Goal: Information Seeking & Learning: Learn about a topic

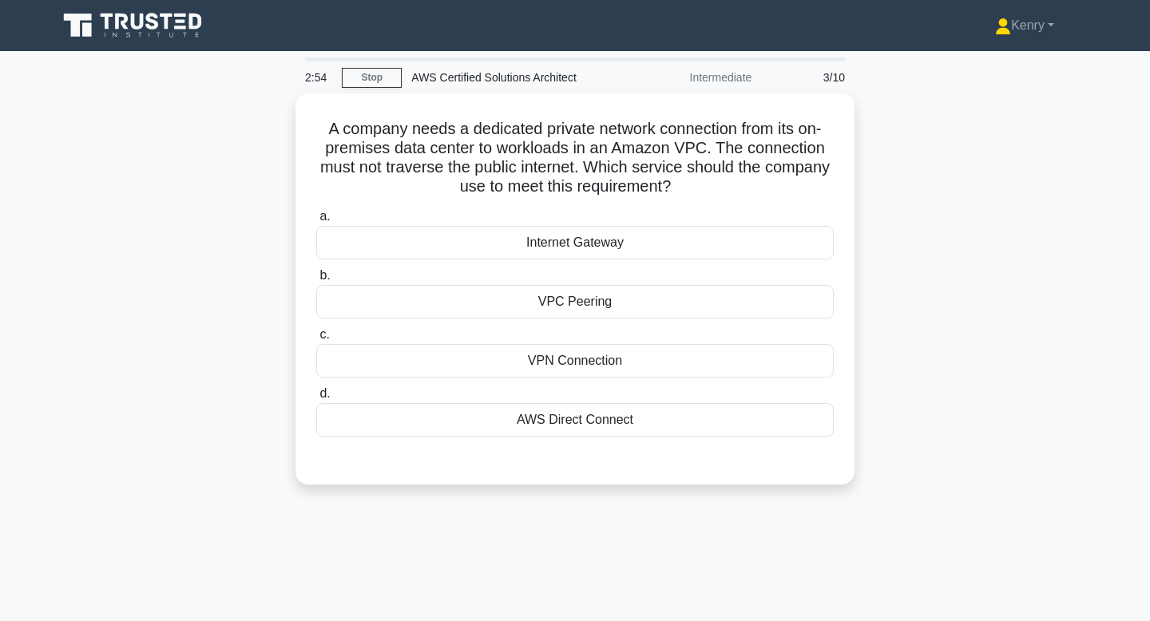
click at [146, 12] on icon at bounding box center [133, 25] width 153 height 30
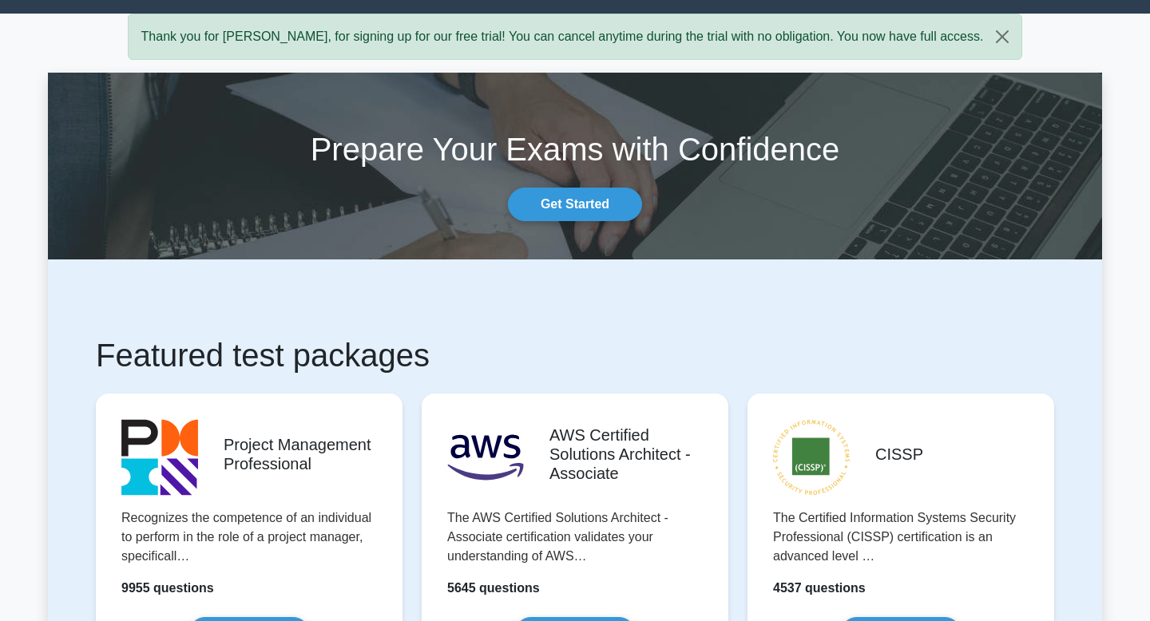
scroll to position [43, 0]
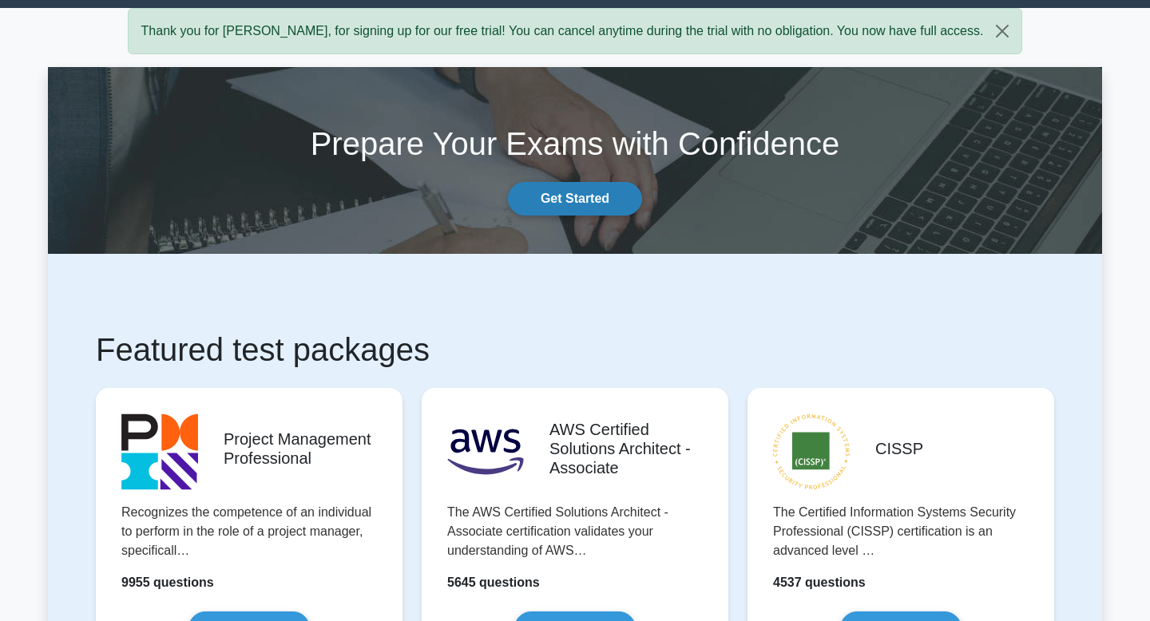
click at [594, 199] on link "Get Started" at bounding box center [575, 199] width 134 height 34
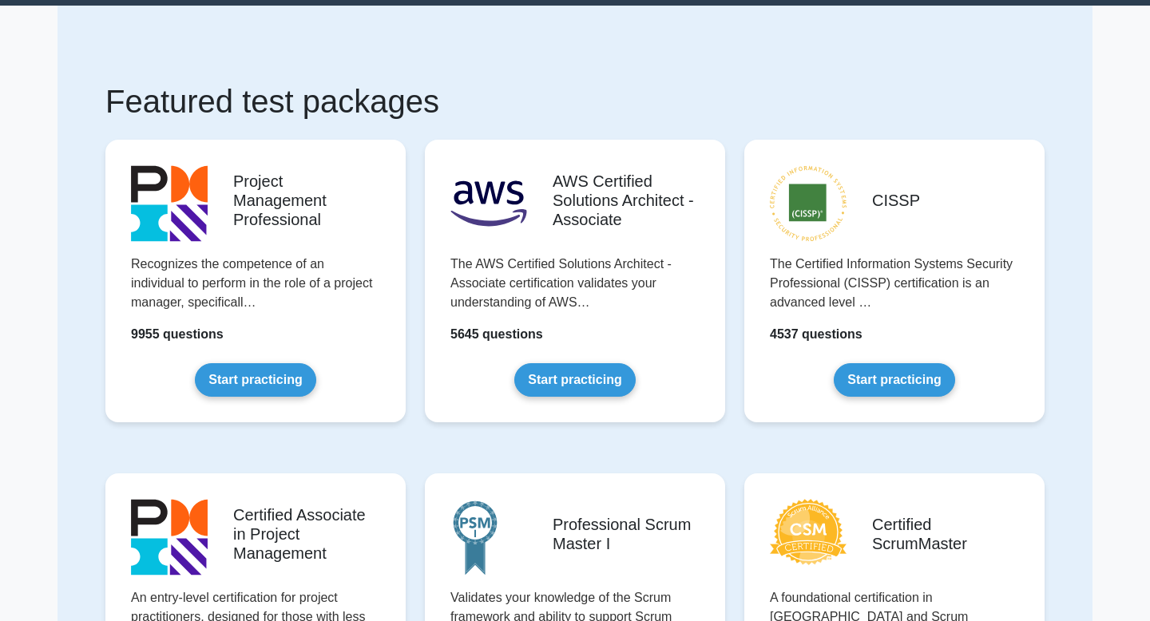
scroll to position [46, 0]
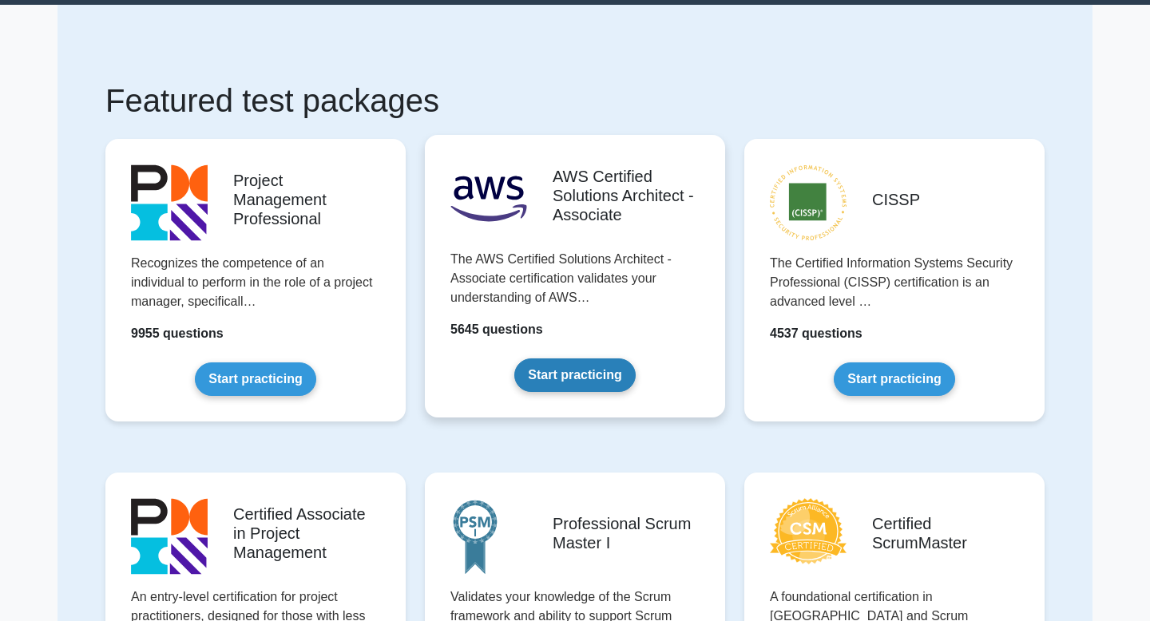
click at [564, 358] on link "Start practicing" at bounding box center [574, 375] width 121 height 34
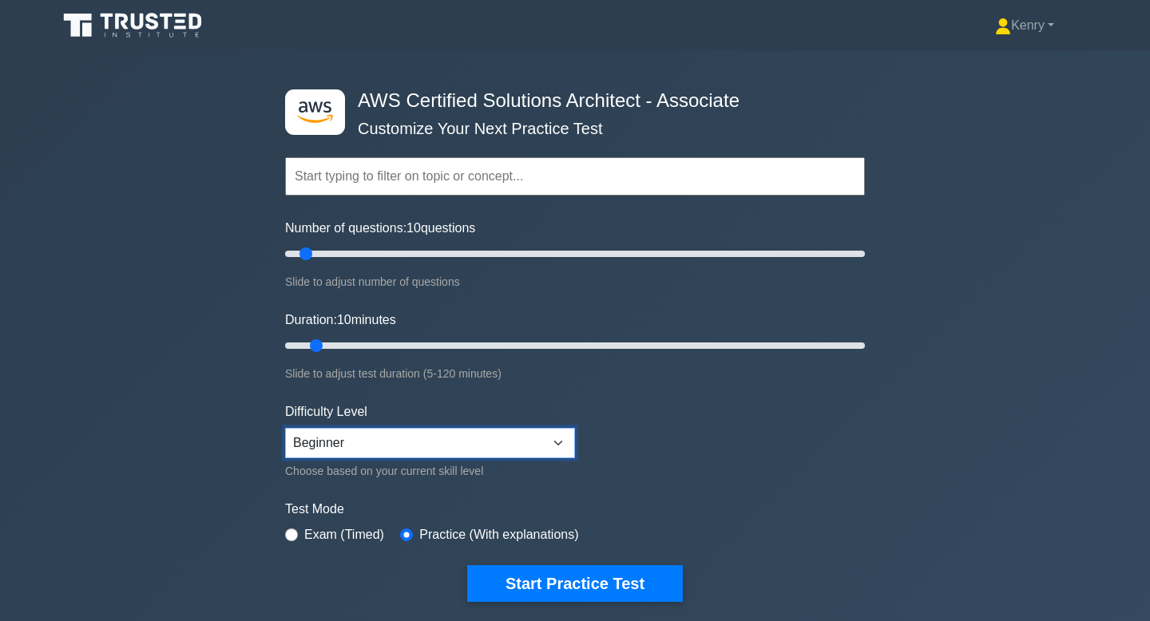
click at [402, 451] on select "Beginner Intermediate Expert" at bounding box center [430, 443] width 290 height 30
select select "intermediate"
click at [285, 428] on select "Beginner Intermediate Expert" at bounding box center [430, 443] width 290 height 30
click at [456, 180] on input "text" at bounding box center [575, 176] width 580 height 38
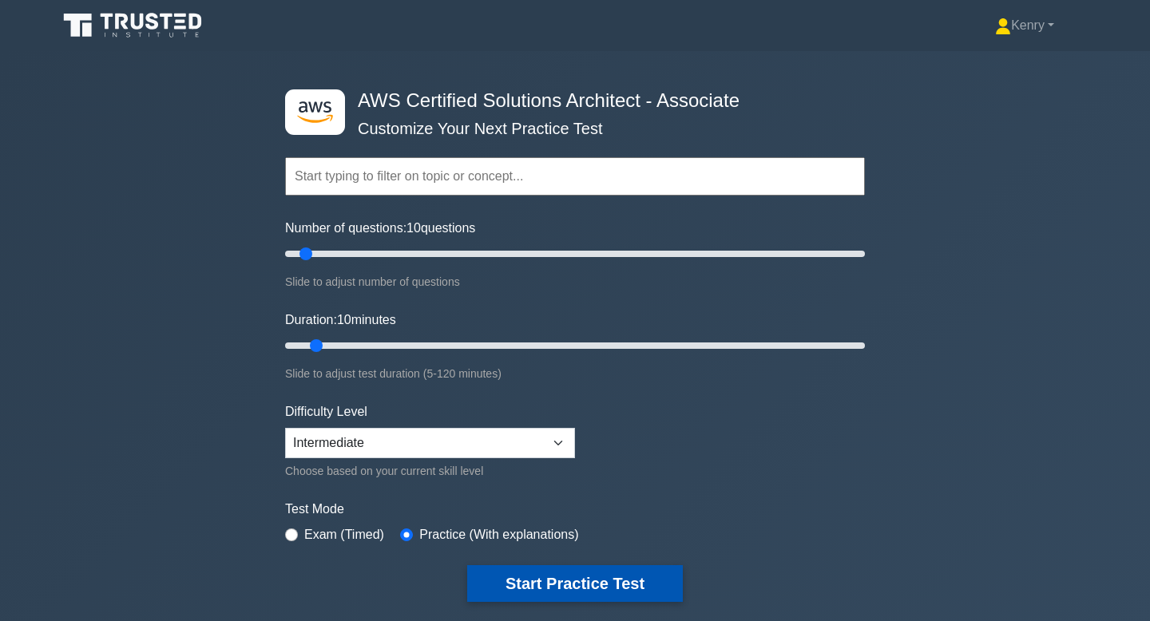
click at [548, 576] on button "Start Practice Test" at bounding box center [575, 583] width 216 height 37
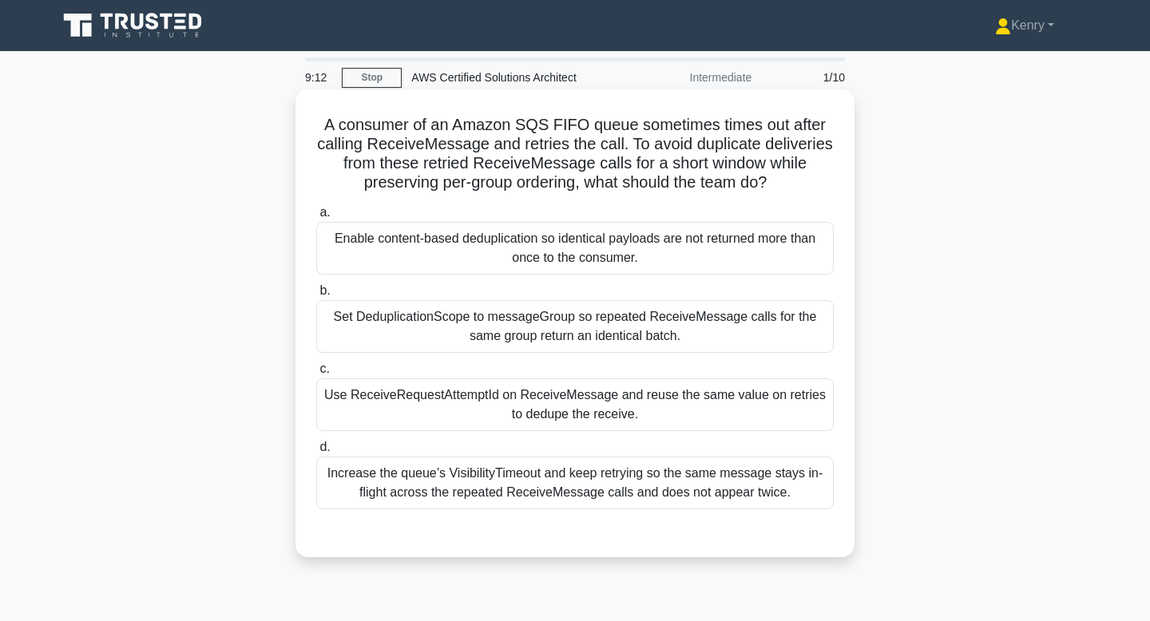
click at [533, 472] on div "Increase the queue’s VisibilityTimeout and keep retrying so the same message st…" at bounding box center [574, 483] width 517 height 53
click at [316, 453] on input "d. Increase the queue’s VisibilityTimeout and keep retrying so the same message…" at bounding box center [316, 447] width 0 height 10
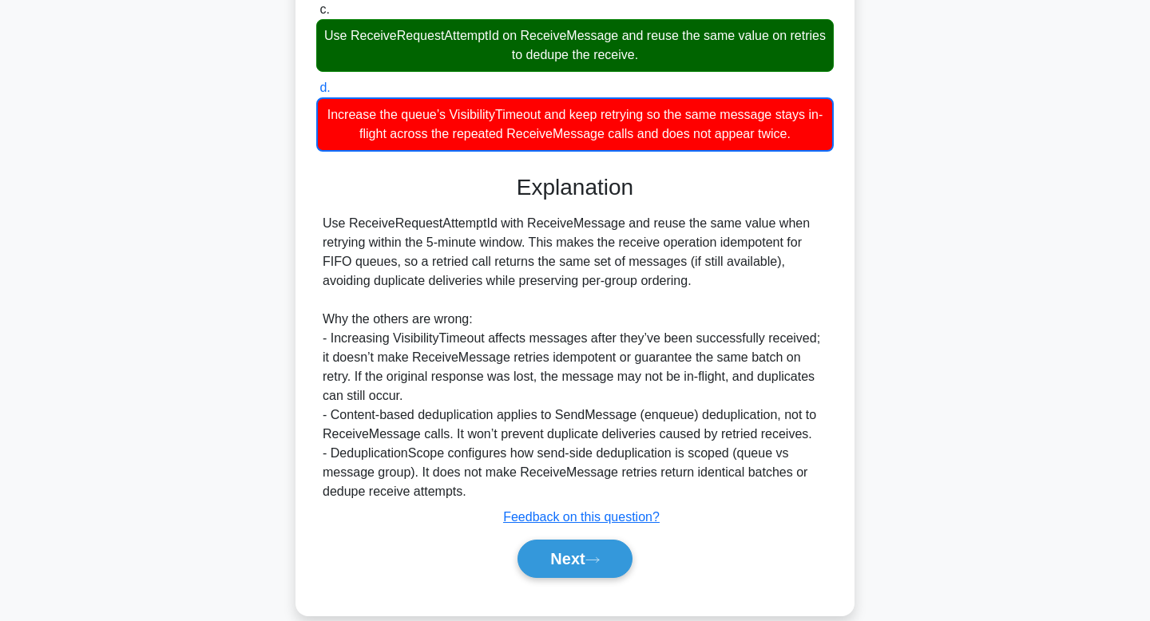
scroll to position [384, 0]
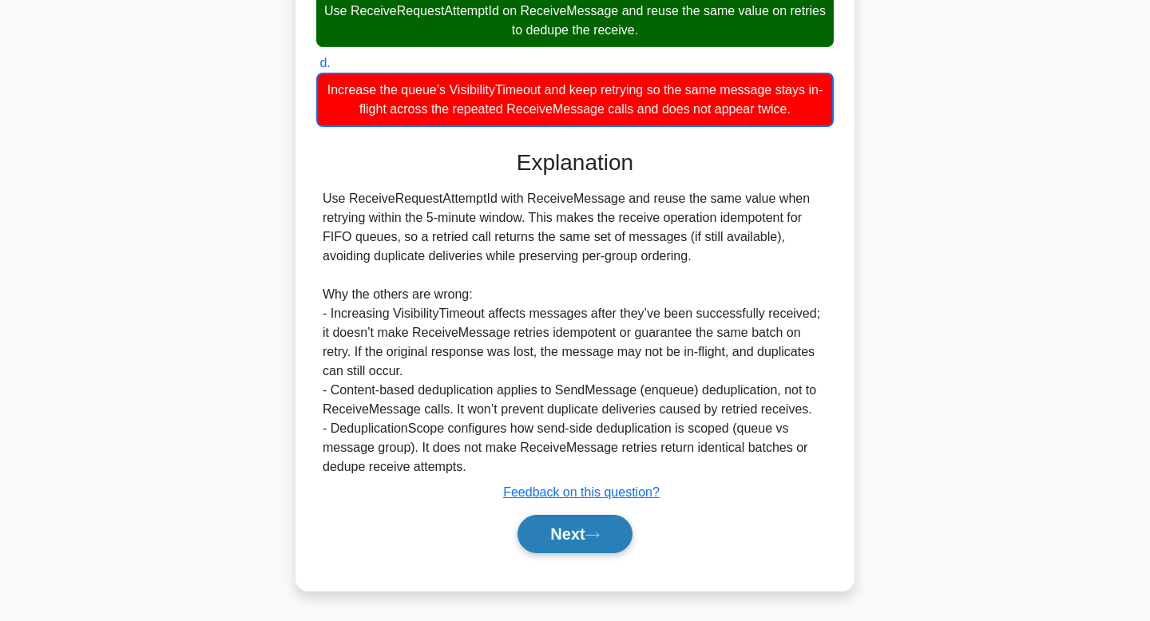
click at [556, 525] on button "Next" at bounding box center [574, 534] width 114 height 38
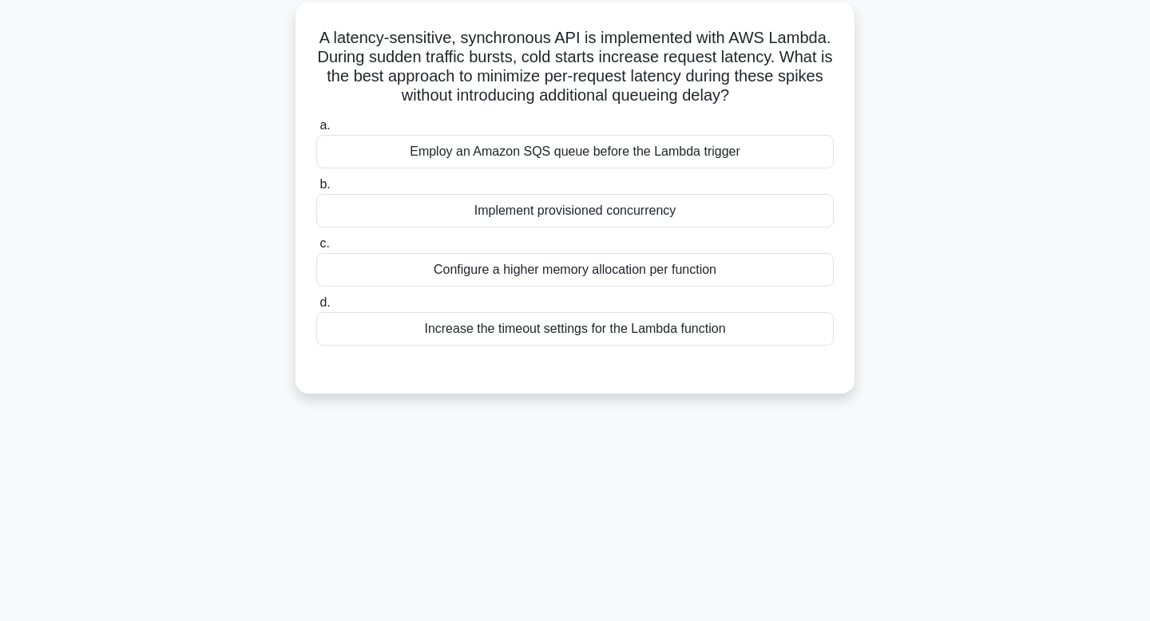
scroll to position [0, 0]
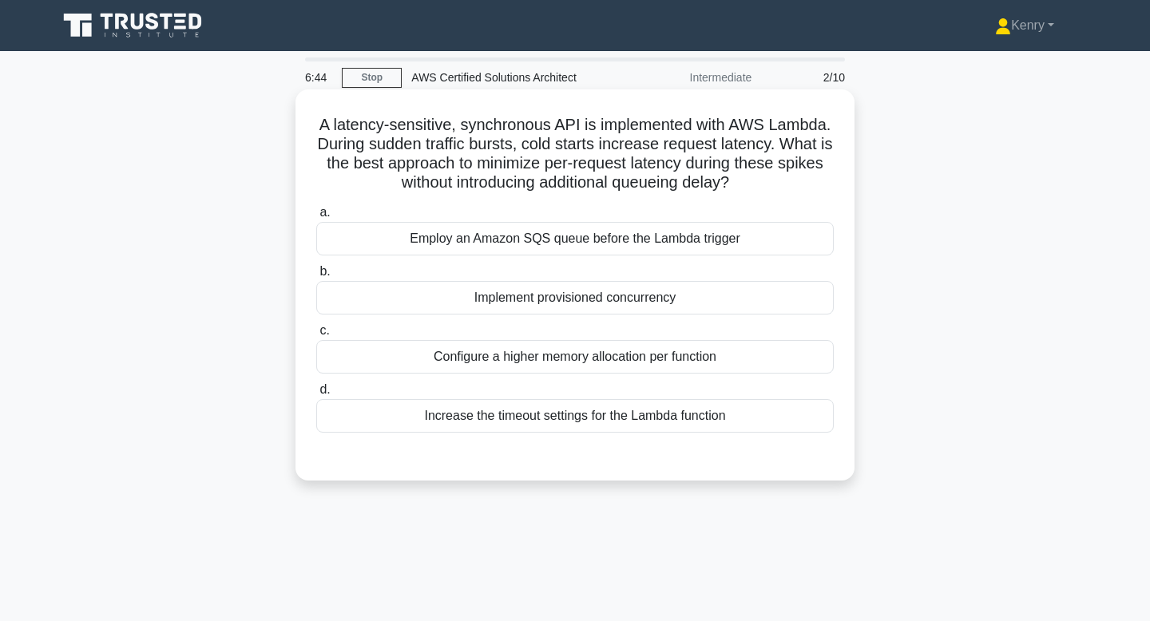
click at [520, 291] on div "Implement provisioned concurrency" at bounding box center [574, 298] width 517 height 34
click at [316, 277] on input "b. Implement provisioned concurrency" at bounding box center [316, 272] width 0 height 10
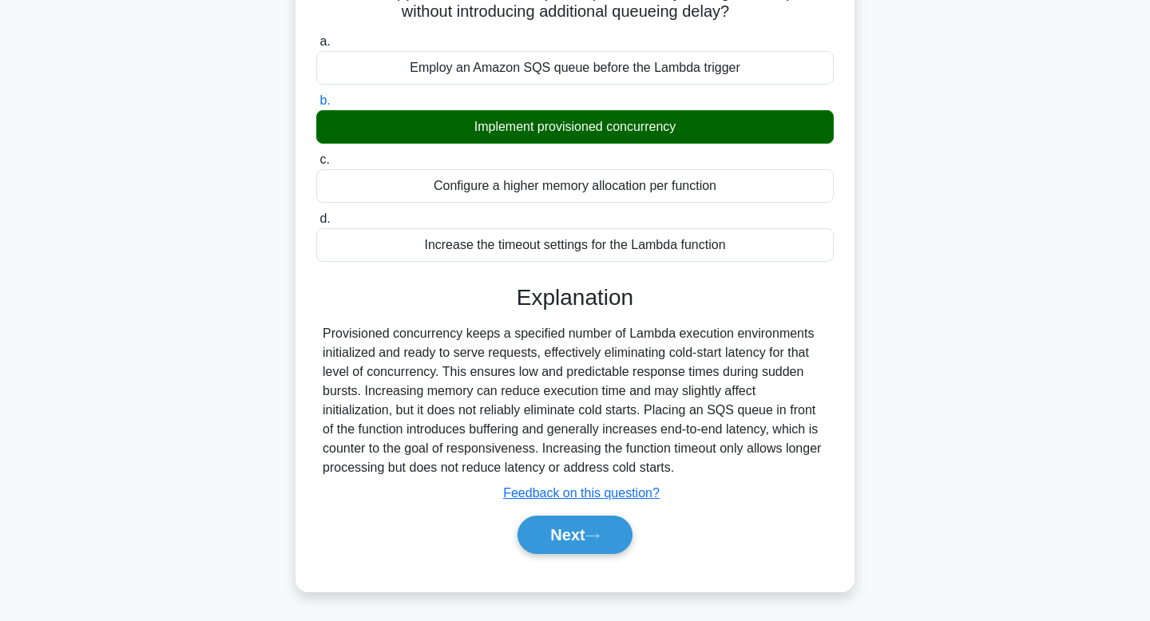
scroll to position [175, 0]
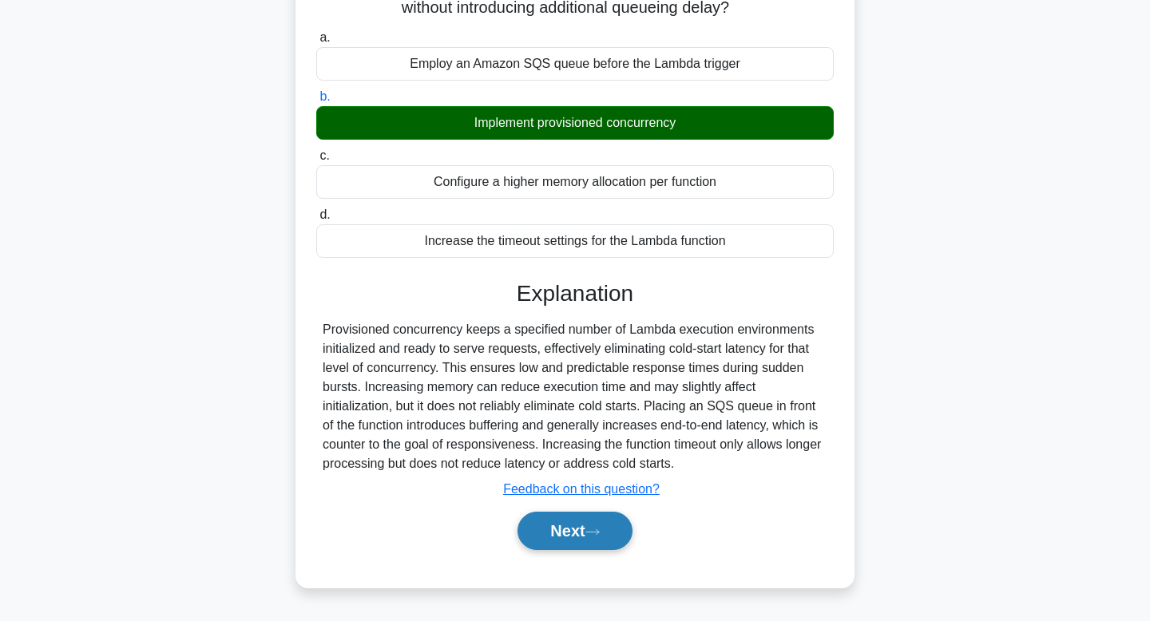
click at [577, 542] on button "Next" at bounding box center [574, 531] width 114 height 38
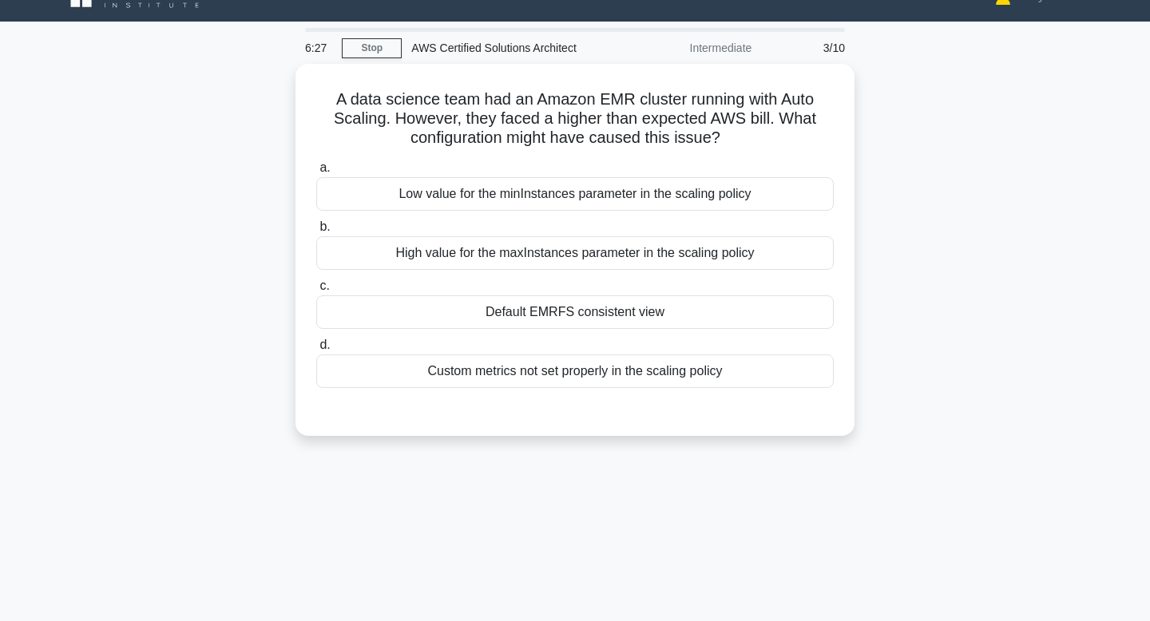
scroll to position [0, 0]
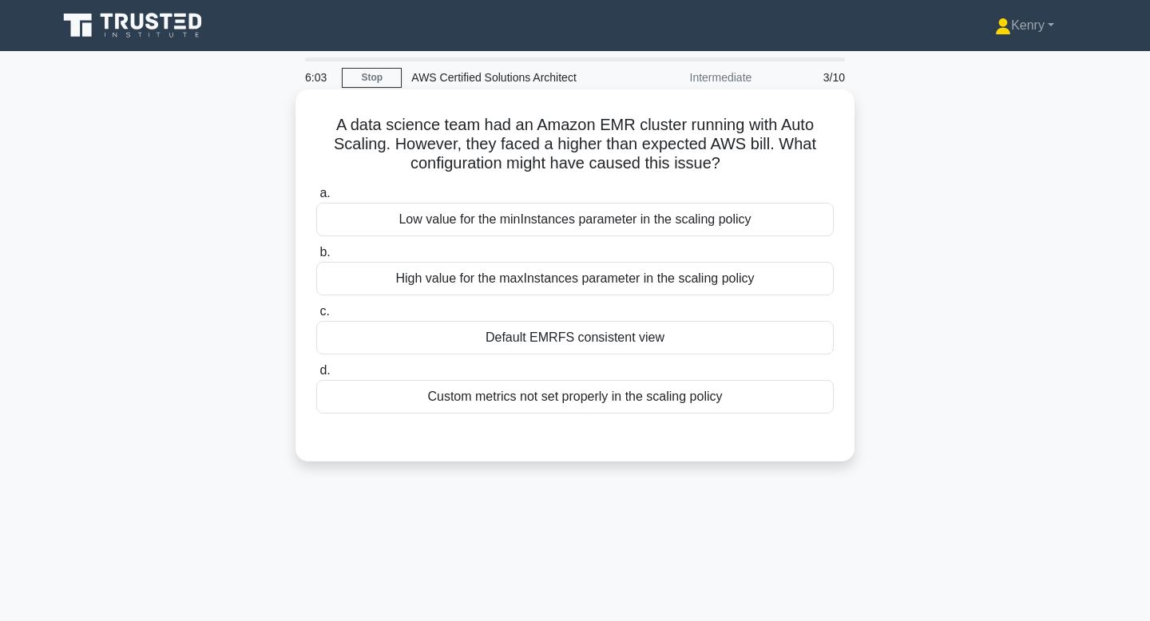
click at [632, 279] on div "High value for the maxInstances parameter in the scaling policy" at bounding box center [574, 279] width 517 height 34
click at [316, 258] on input "b. High value for the maxInstances parameter in the scaling policy" at bounding box center [316, 252] width 0 height 10
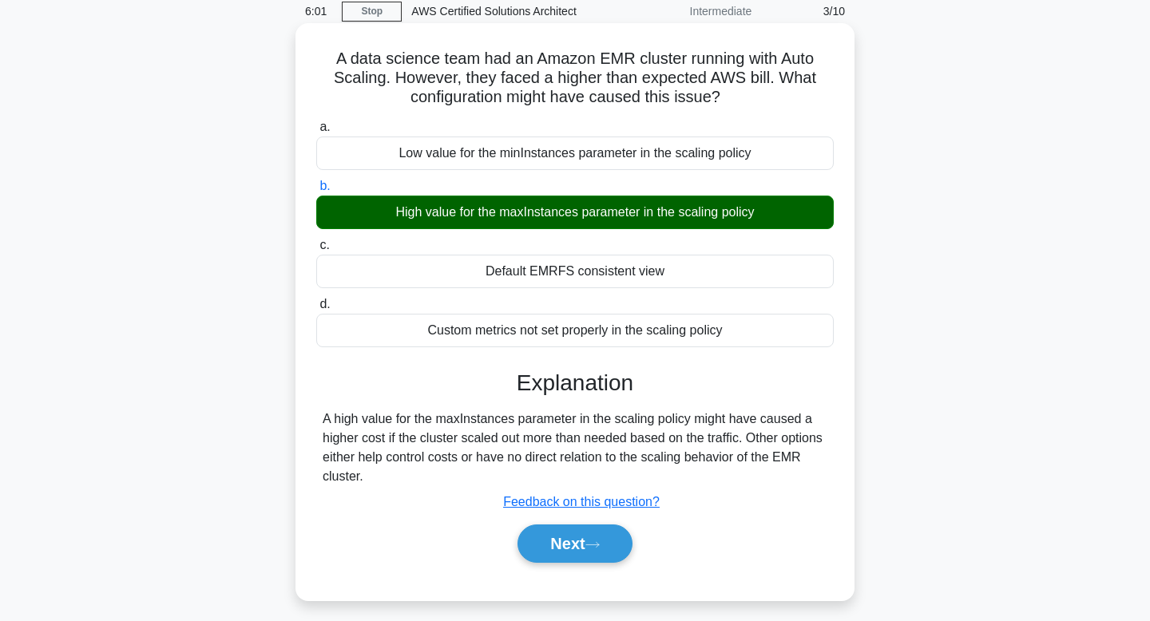
scroll to position [67, 0]
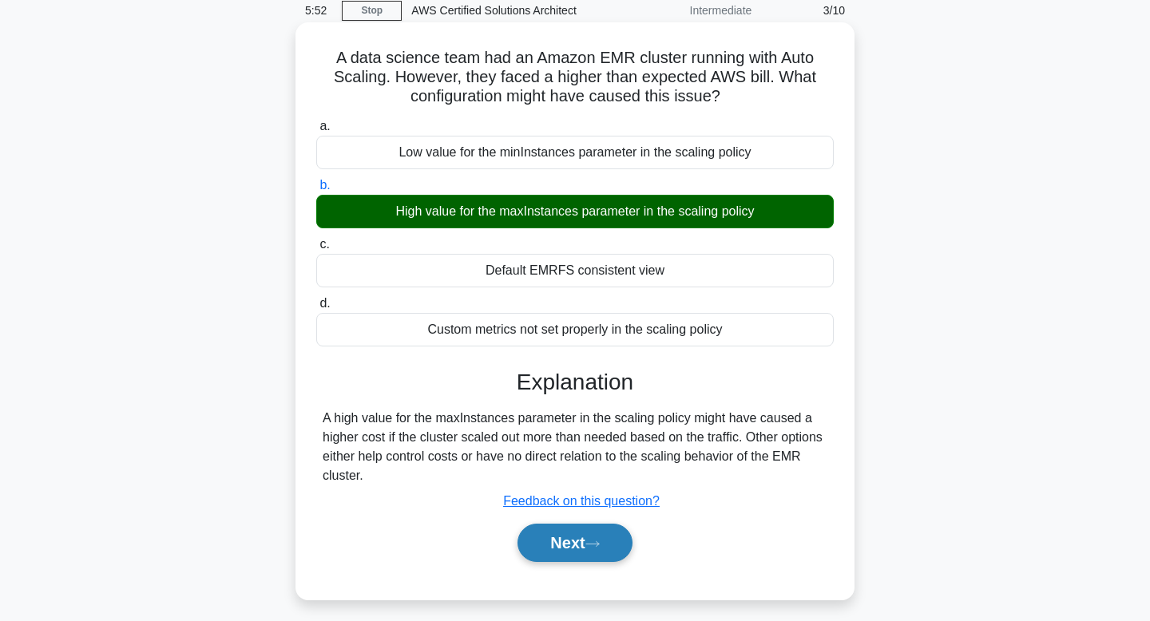
click at [580, 552] on button "Next" at bounding box center [574, 543] width 114 height 38
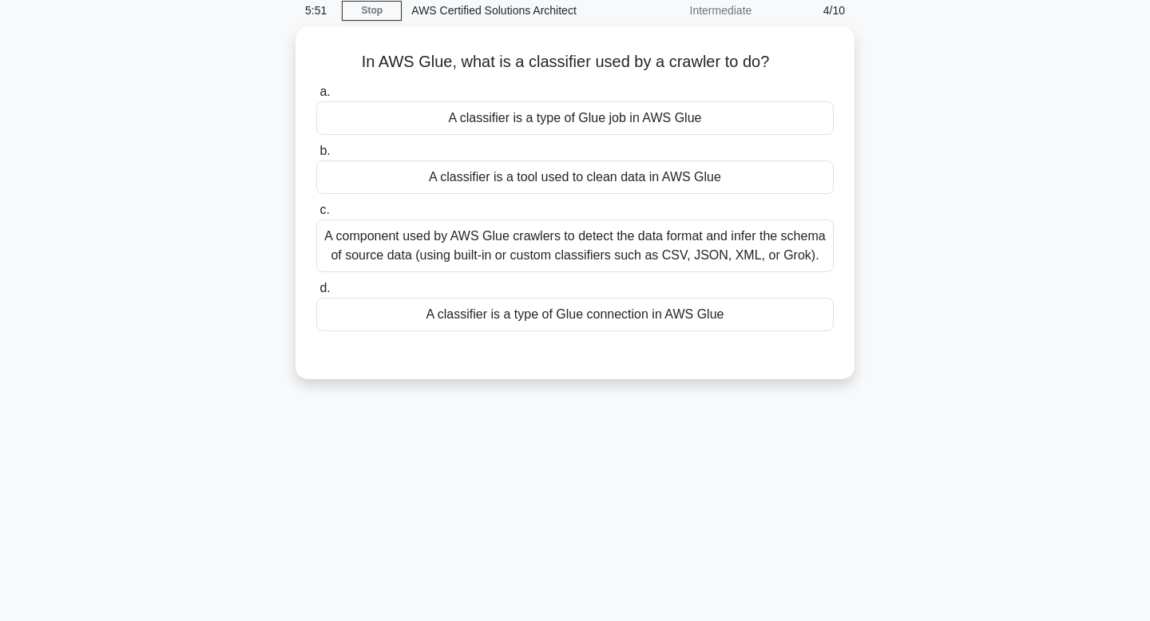
scroll to position [0, 0]
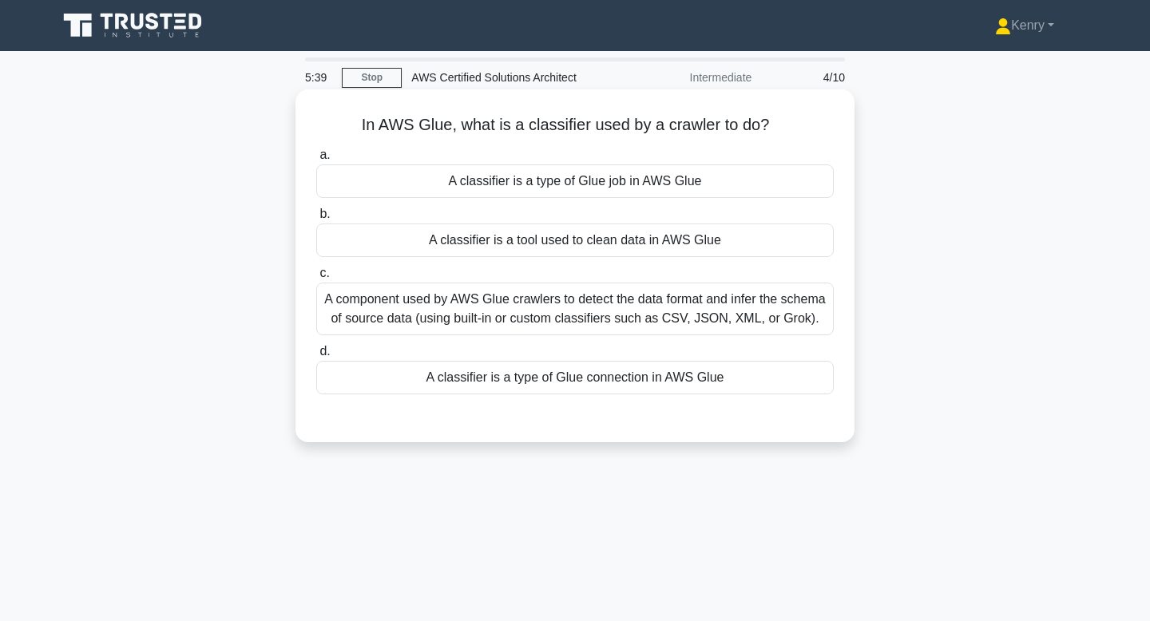
click at [563, 319] on div "A component used by AWS Glue crawlers to detect the data format and infer the s…" at bounding box center [574, 309] width 517 height 53
click at [316, 279] on input "c. A component used by AWS Glue crawlers to detect the data format and infer th…" at bounding box center [316, 273] width 0 height 10
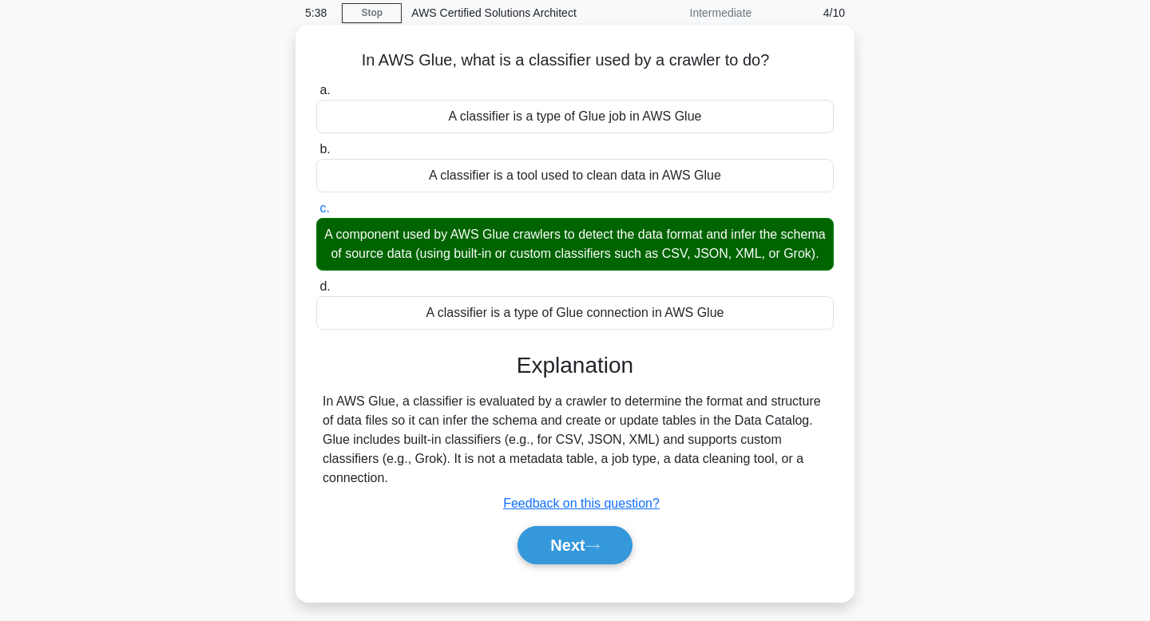
scroll to position [86, 0]
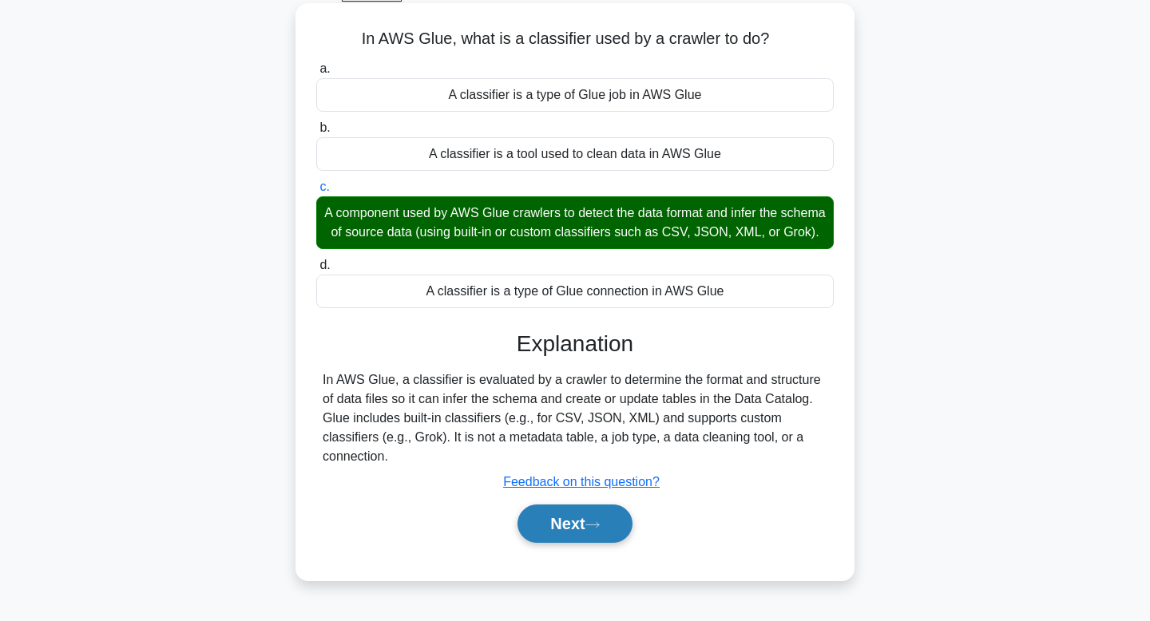
click at [564, 527] on button "Next" at bounding box center [574, 524] width 114 height 38
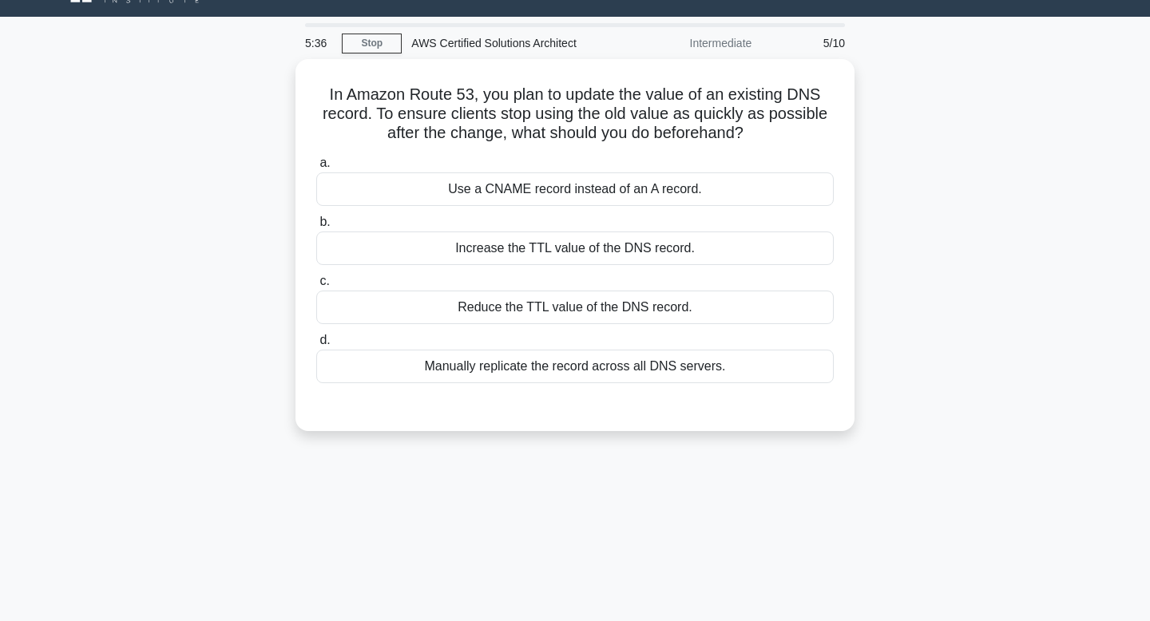
scroll to position [25, 0]
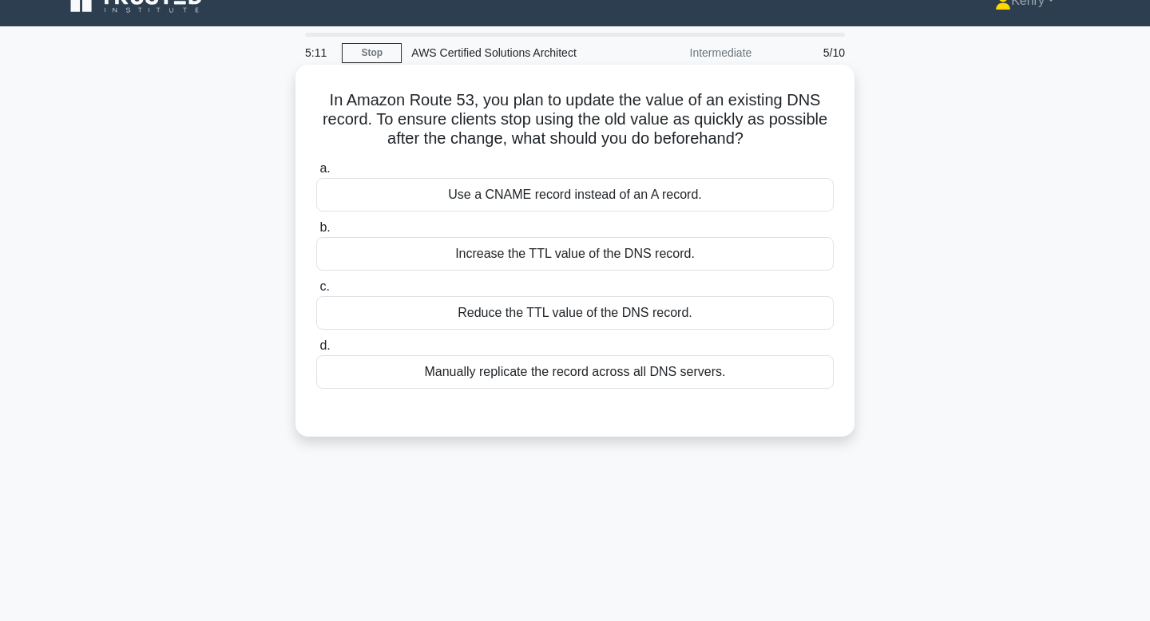
click at [612, 314] on div "Reduce the TTL value of the DNS record." at bounding box center [574, 313] width 517 height 34
click at [316, 292] on input "c. Reduce the TTL value of the DNS record." at bounding box center [316, 287] width 0 height 10
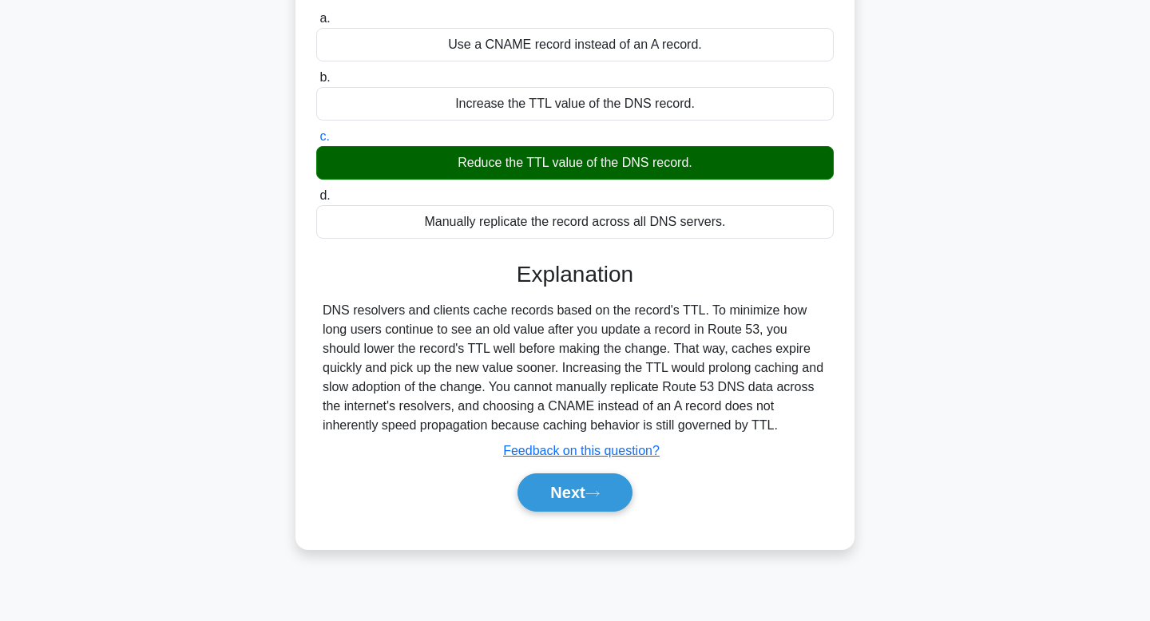
scroll to position [180, 0]
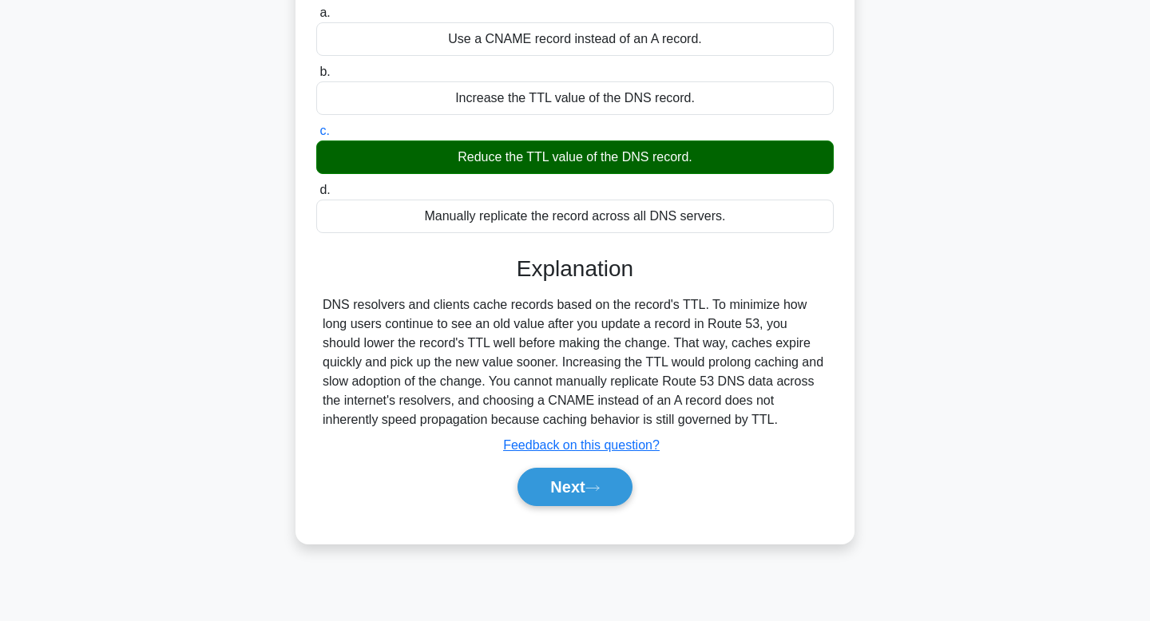
click at [578, 508] on div "Next" at bounding box center [574, 486] width 517 height 51
click at [580, 481] on button "Next" at bounding box center [574, 487] width 114 height 38
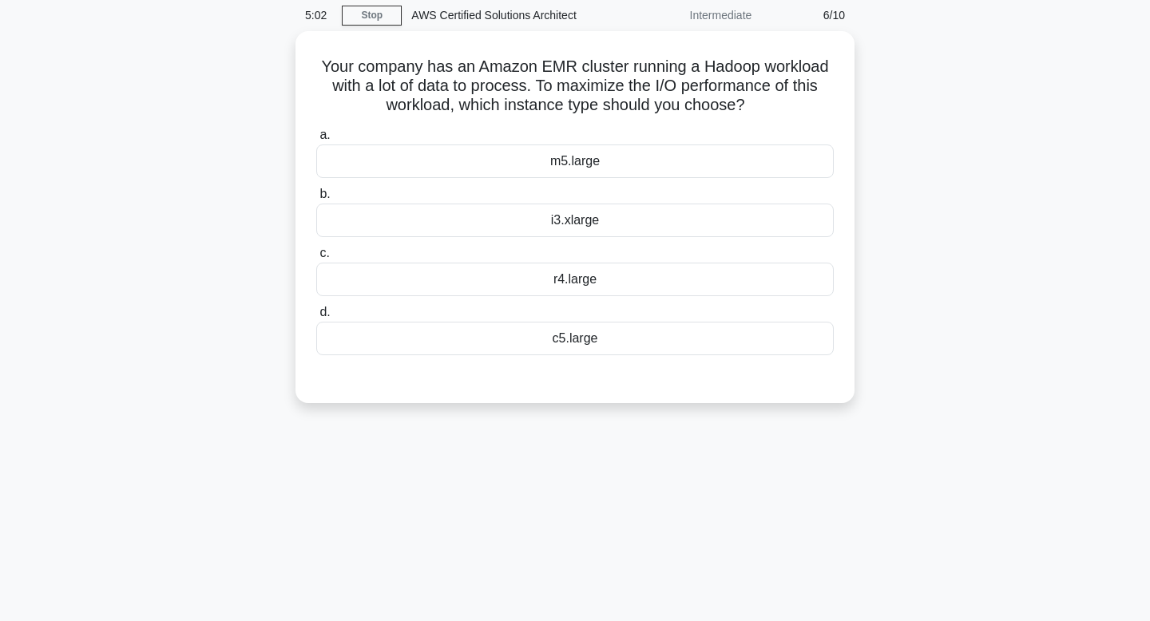
scroll to position [0, 0]
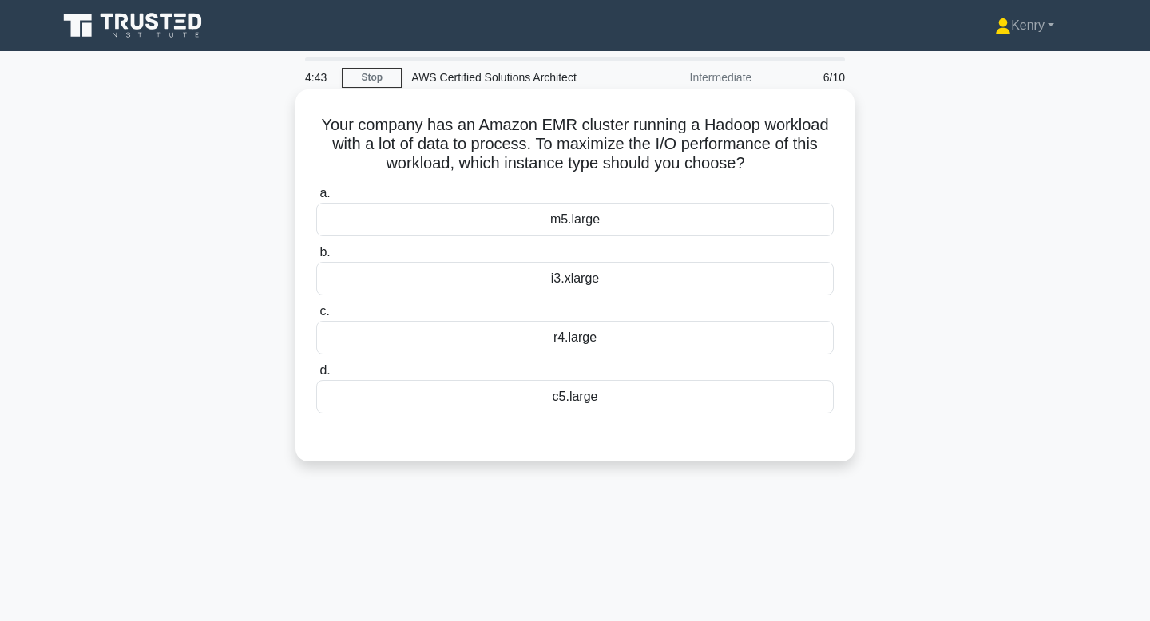
click at [626, 215] on div "m5.large" at bounding box center [574, 220] width 517 height 34
click at [316, 199] on input "a. m5.large" at bounding box center [316, 193] width 0 height 10
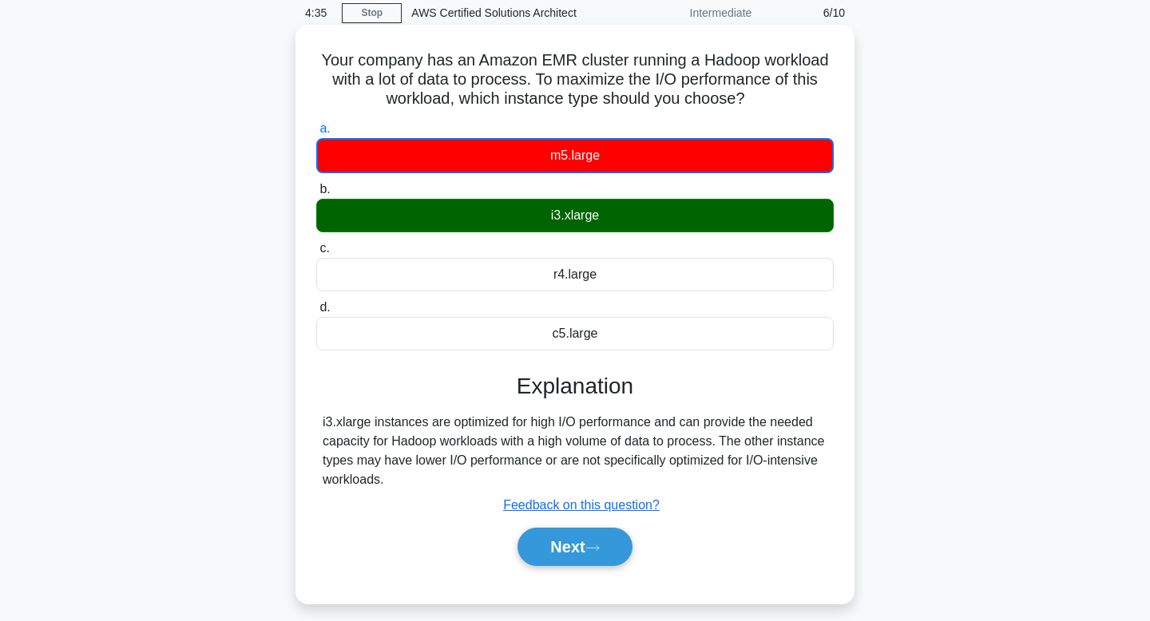
scroll to position [69, 0]
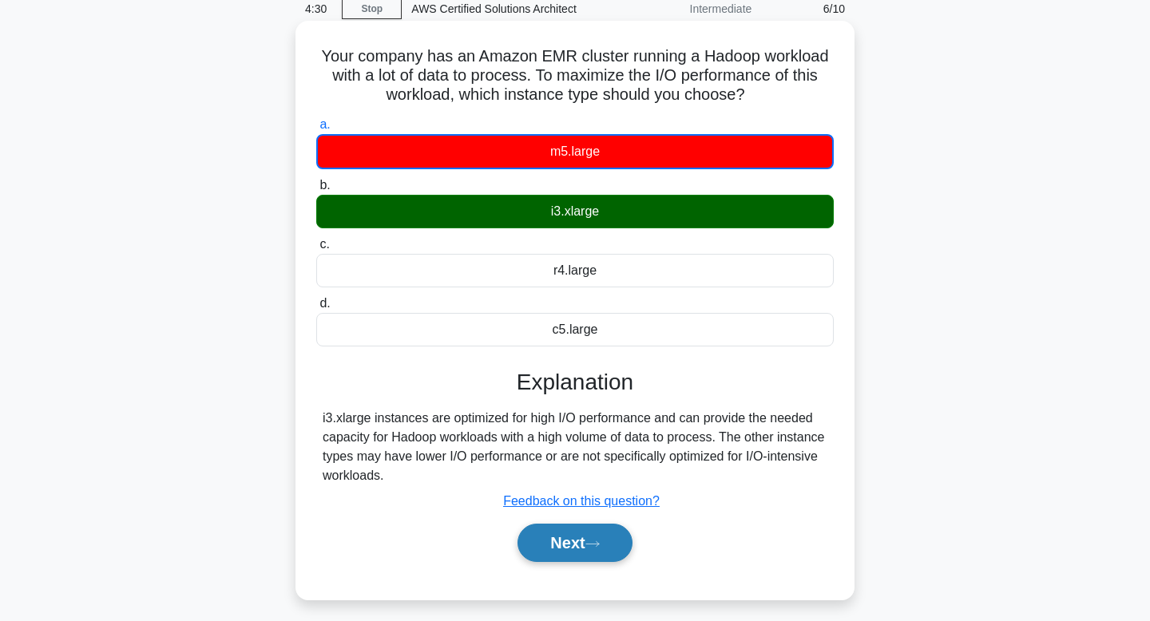
click at [570, 542] on button "Next" at bounding box center [574, 543] width 114 height 38
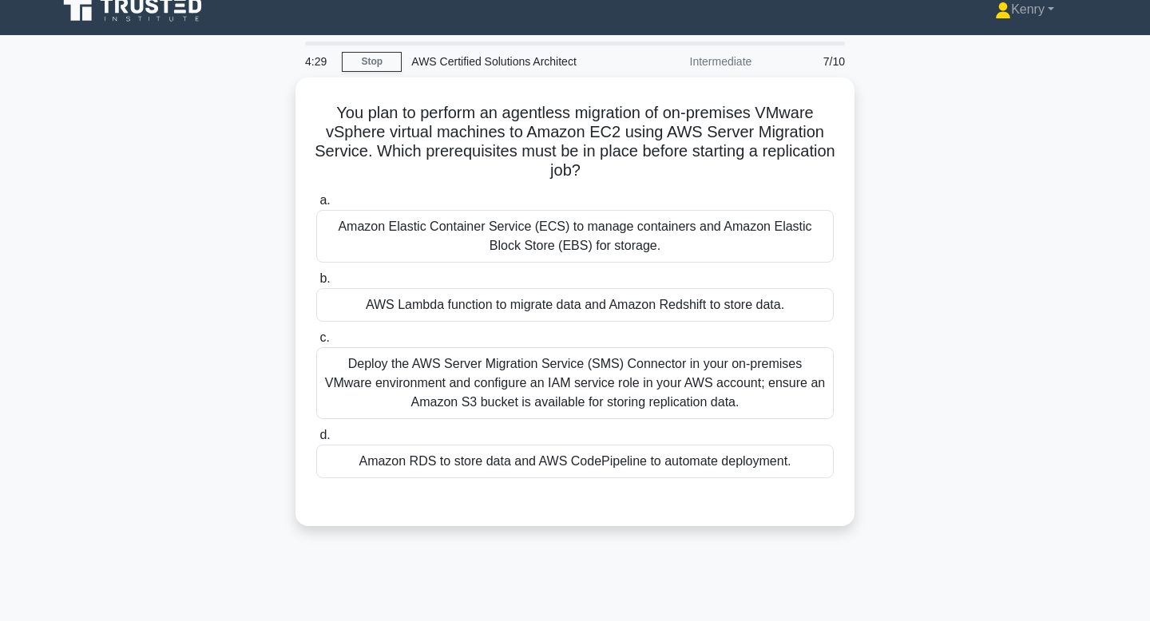
scroll to position [0, 0]
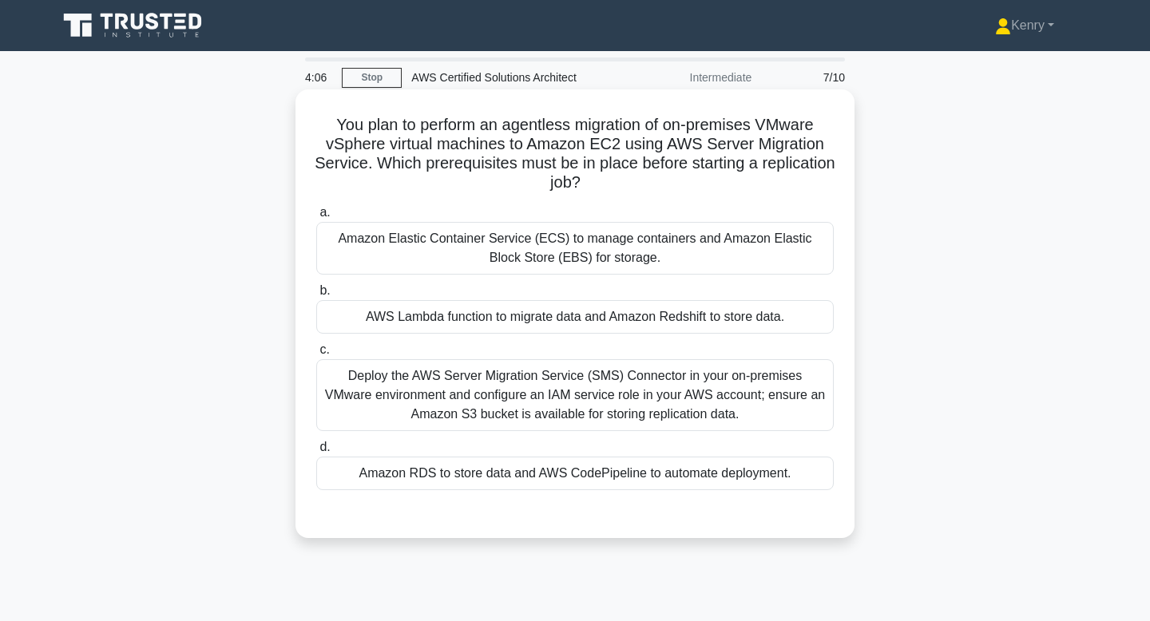
click at [583, 406] on div "Deploy the AWS Server Migration Service (SMS) Connector in your on‑premises VMw…" at bounding box center [574, 395] width 517 height 72
click at [316, 355] on input "c. Deploy the AWS Server Migration Service (SMS) Connector in your on‑premises …" at bounding box center [316, 350] width 0 height 10
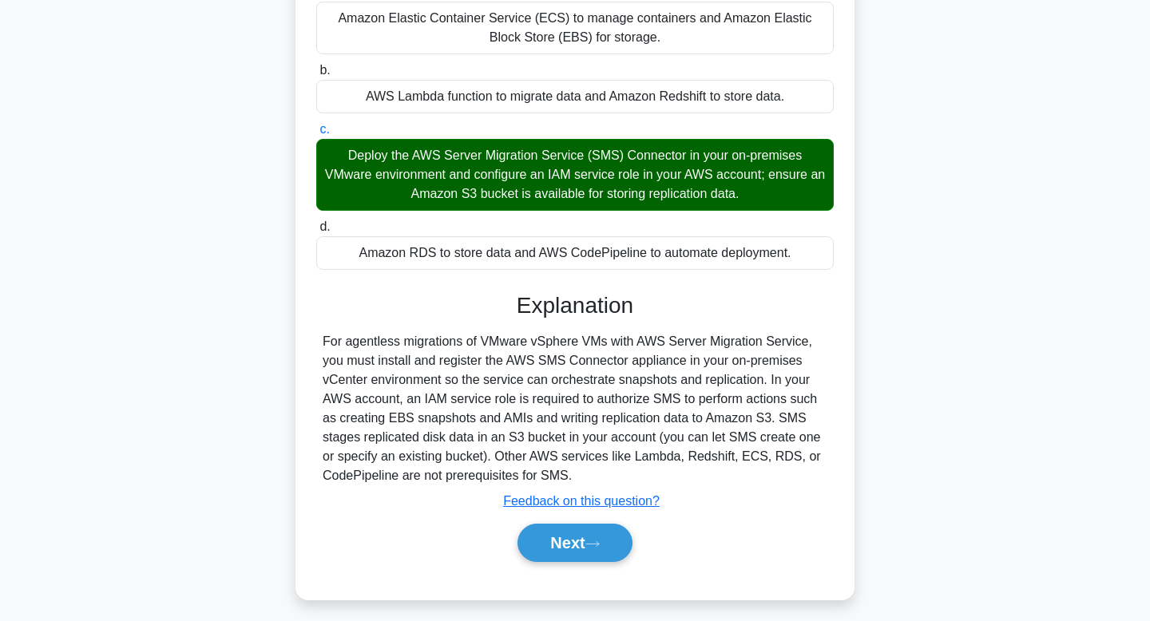
scroll to position [241, 0]
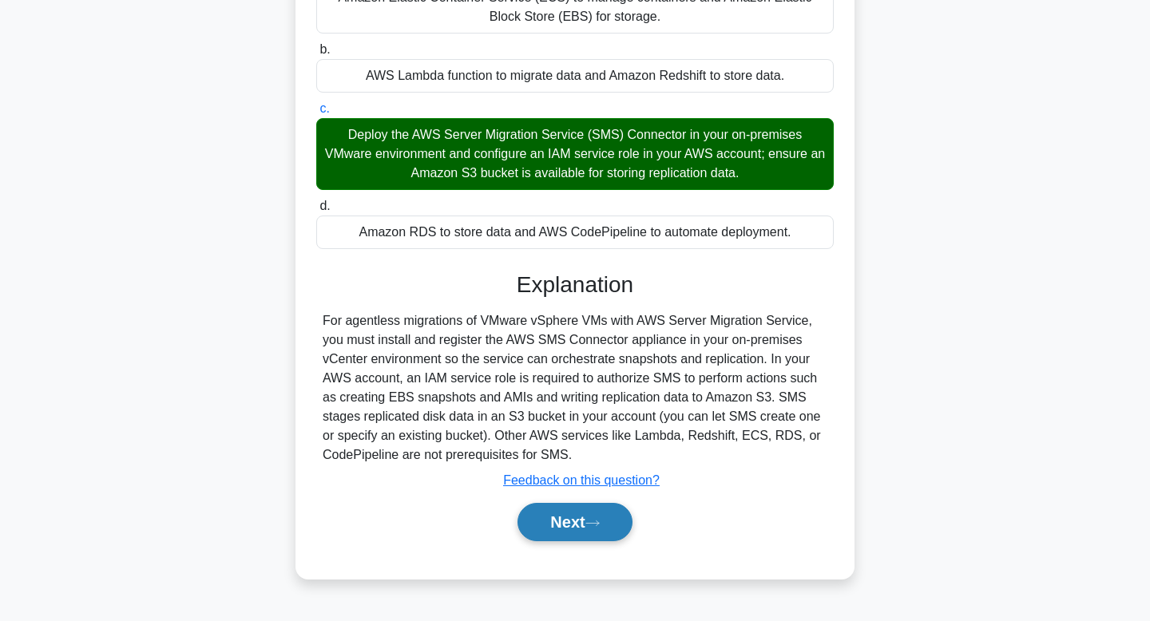
click at [584, 528] on button "Next" at bounding box center [574, 522] width 114 height 38
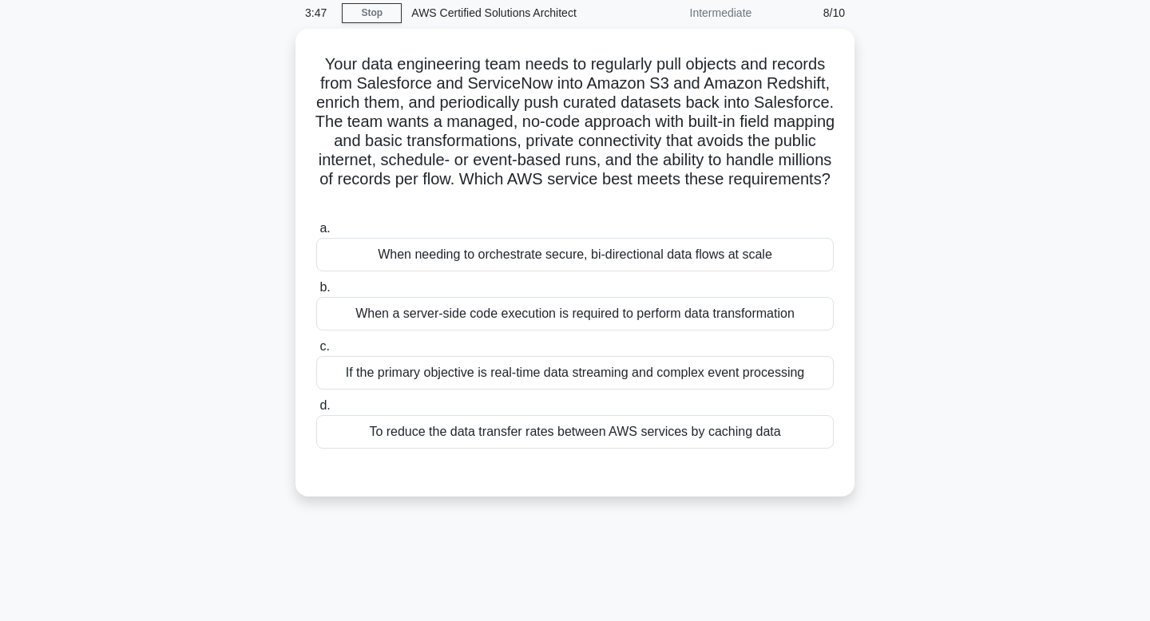
scroll to position [22, 0]
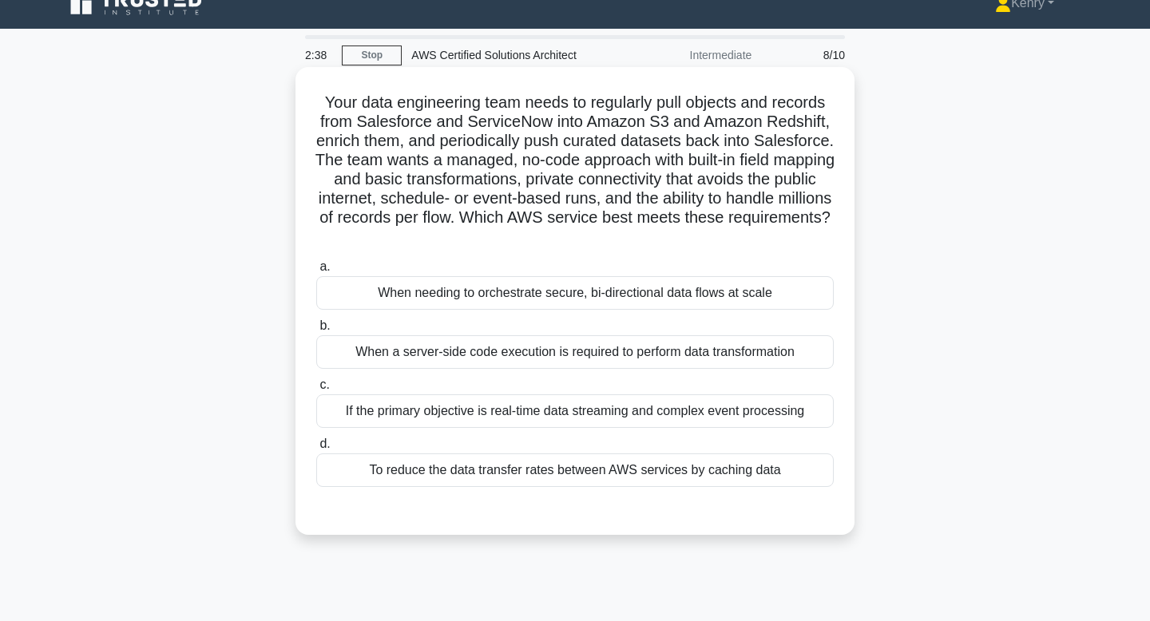
click at [710, 358] on div "When a server-side code execution is required to perform data transformation" at bounding box center [574, 352] width 517 height 34
click at [316, 331] on input "b. When a server-side code execution is required to perform data transformation" at bounding box center [316, 326] width 0 height 10
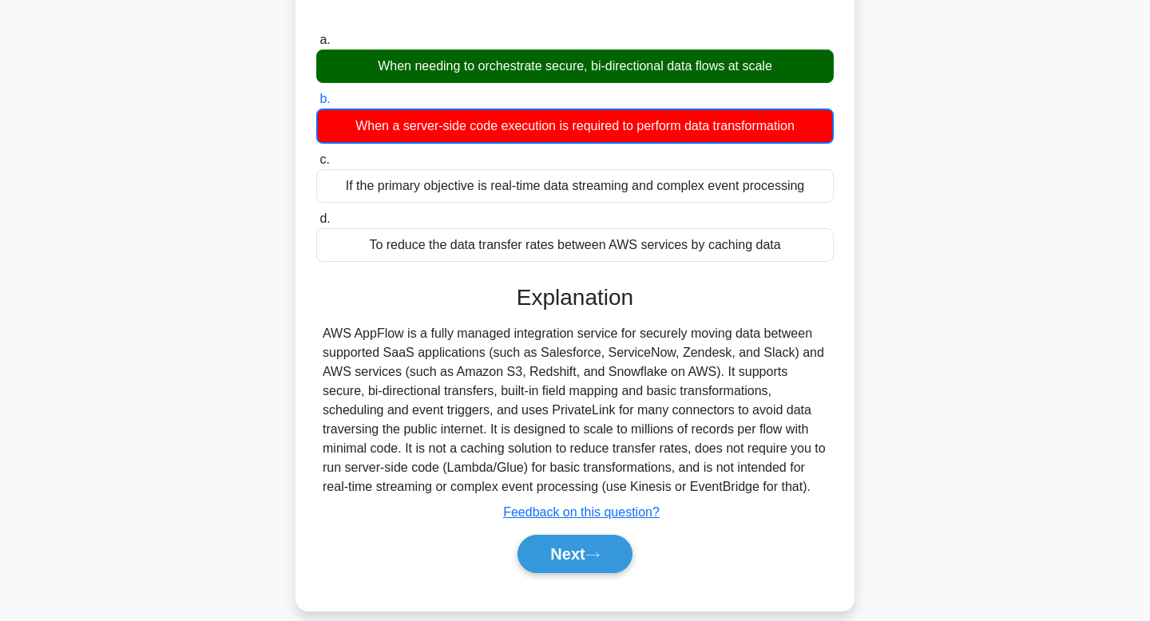
scroll to position [269, 0]
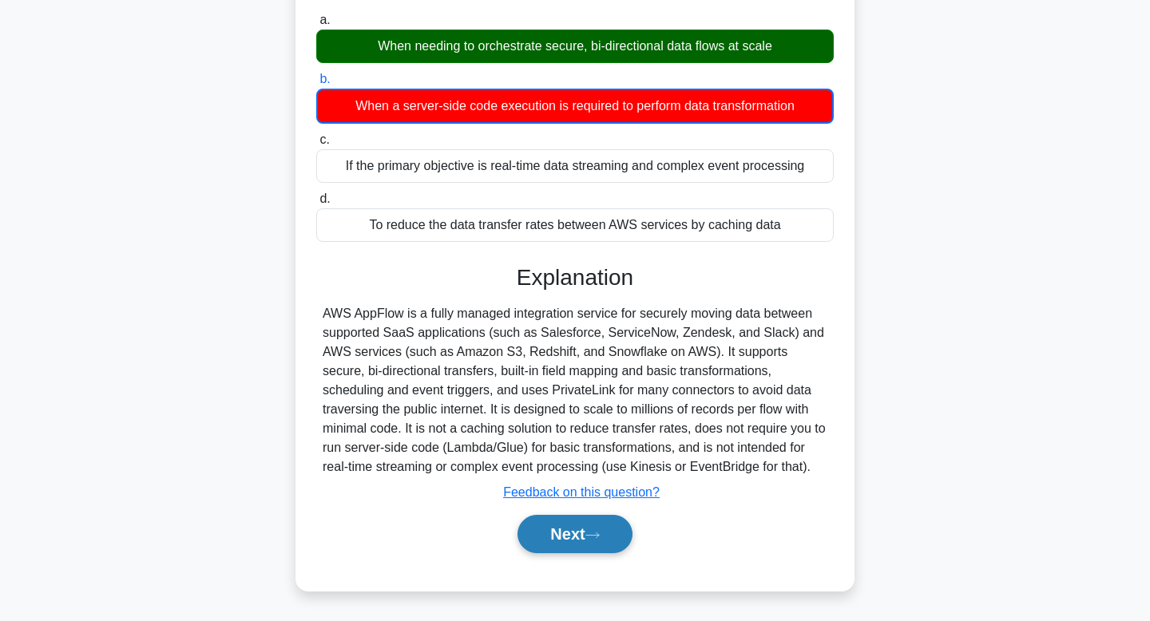
click at [572, 532] on button "Next" at bounding box center [574, 534] width 114 height 38
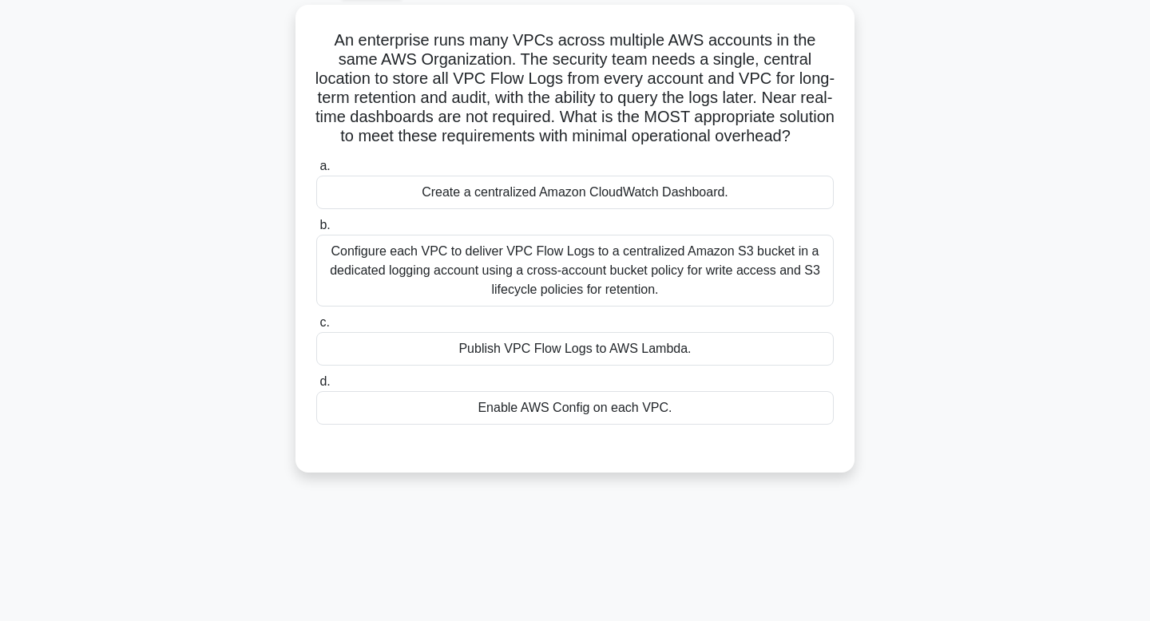
scroll to position [0, 0]
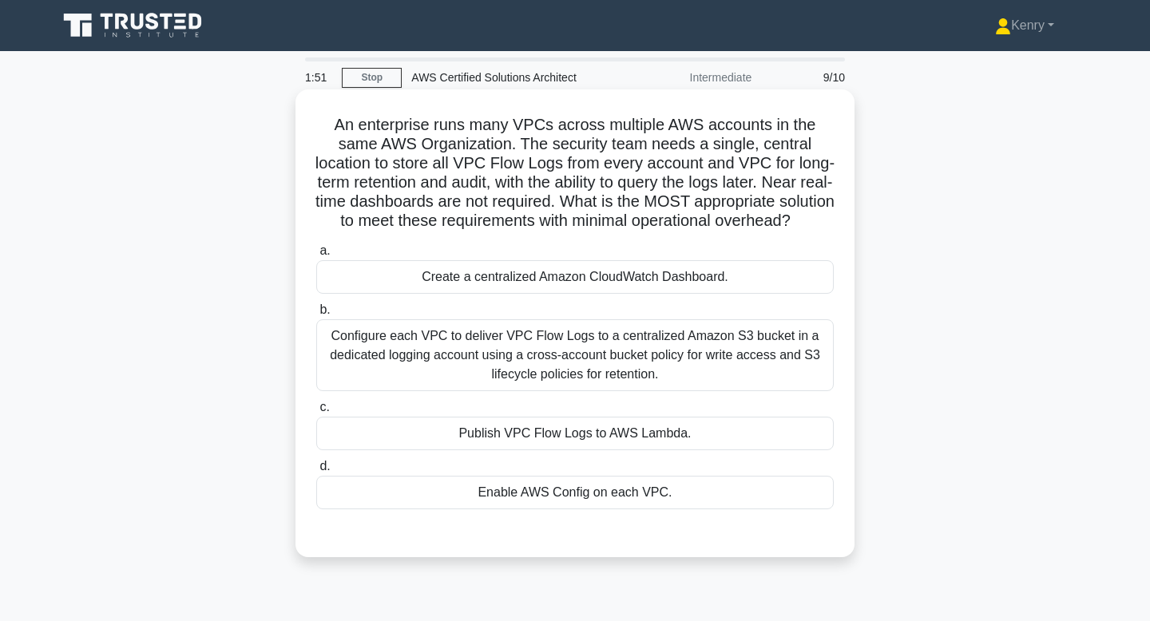
click at [583, 373] on div "Configure each VPC to deliver VPC Flow Logs to a centralized Amazon S3 bucket i…" at bounding box center [574, 355] width 517 height 72
click at [316, 315] on input "b. Configure each VPC to deliver VPC Flow Logs to a centralized Amazon S3 bucke…" at bounding box center [316, 310] width 0 height 10
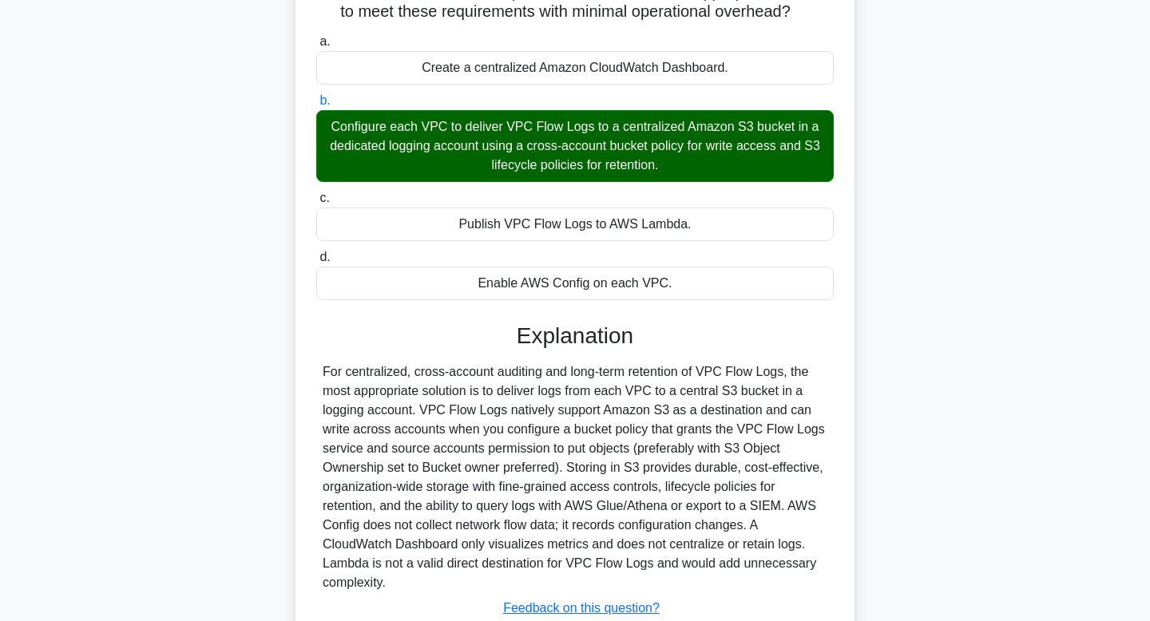
scroll to position [246, 0]
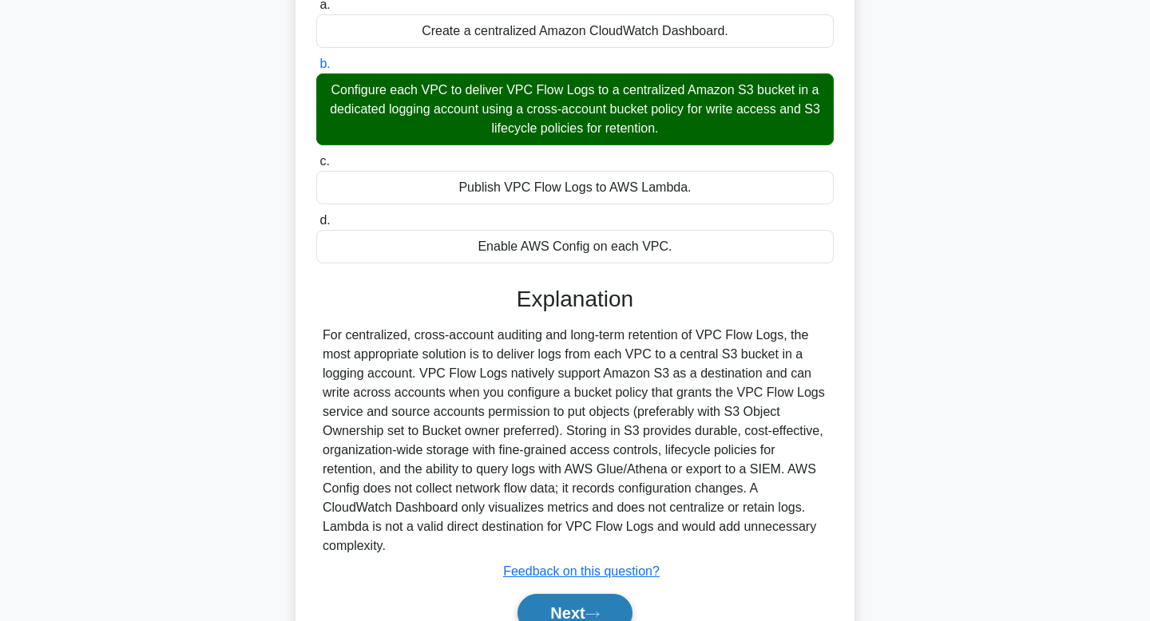
click at [582, 620] on button "Next" at bounding box center [574, 613] width 114 height 38
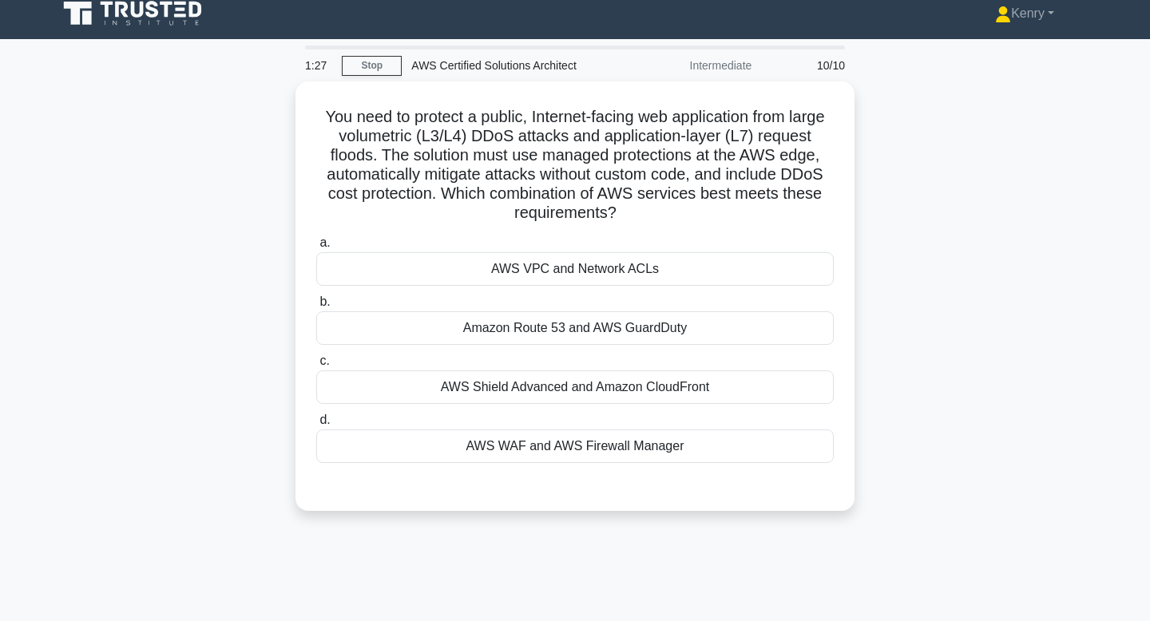
scroll to position [0, 0]
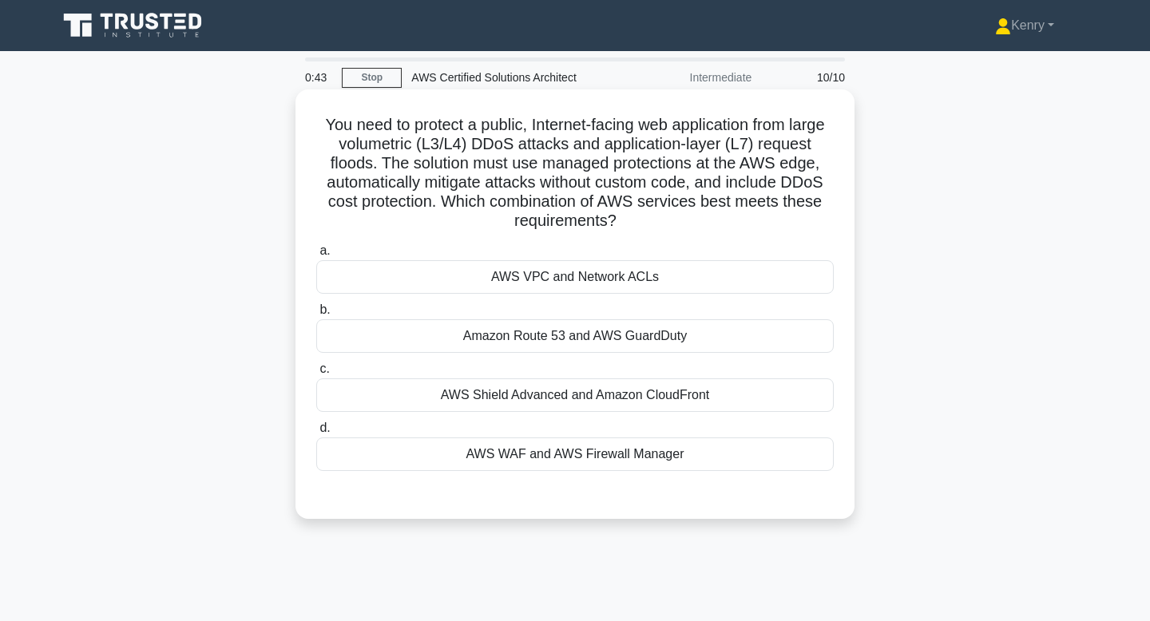
click at [534, 399] on div "AWS Shield Advanced and Amazon CloudFront" at bounding box center [574, 395] width 517 height 34
click at [316, 374] on input "c. AWS Shield Advanced and Amazon CloudFront" at bounding box center [316, 369] width 0 height 10
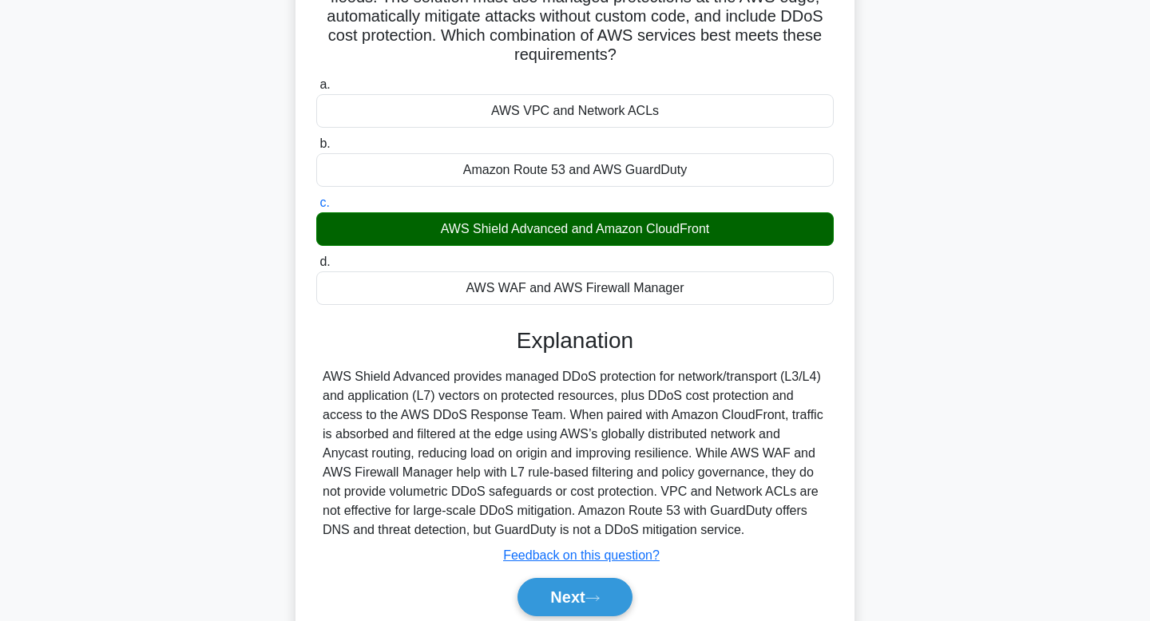
scroll to position [172, 0]
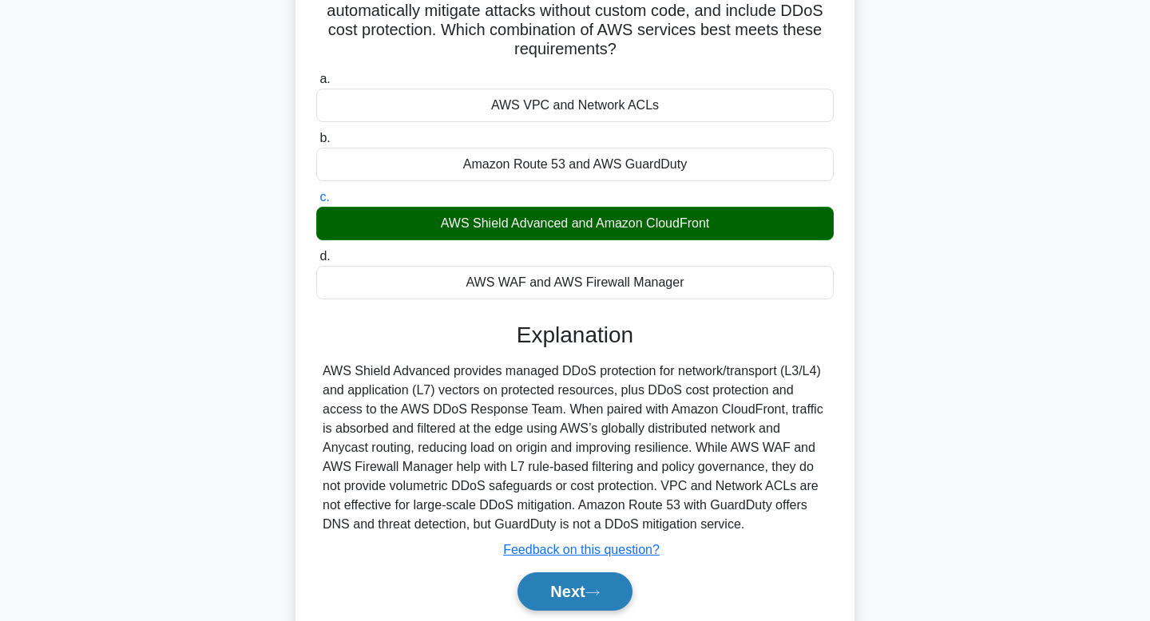
click at [576, 589] on button "Next" at bounding box center [574, 591] width 114 height 38
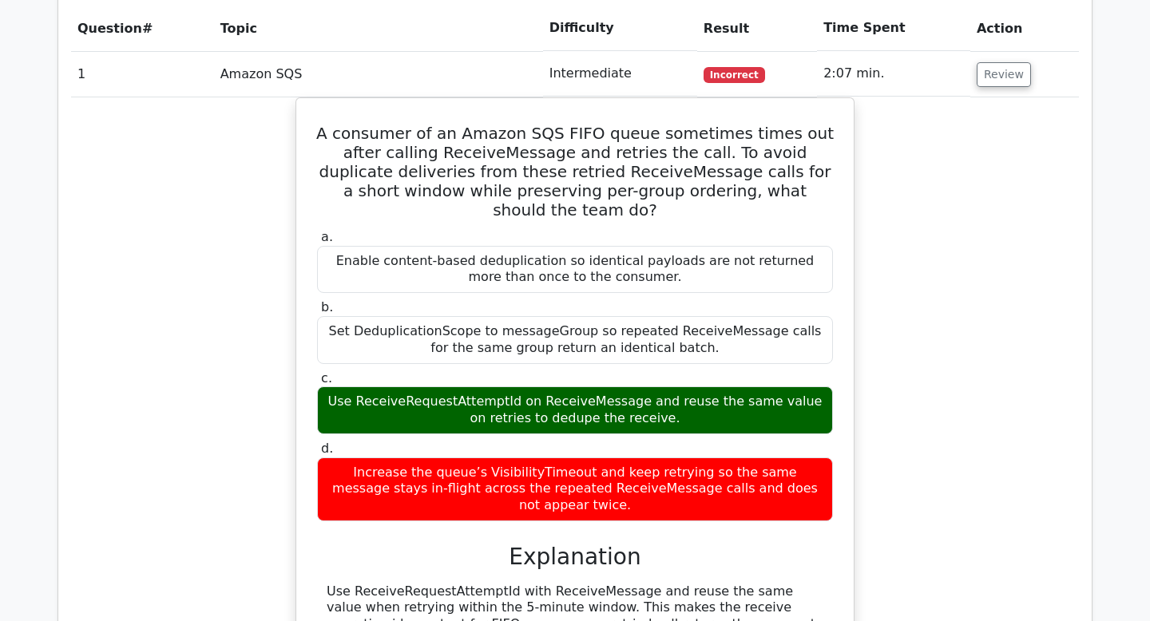
scroll to position [940, 0]
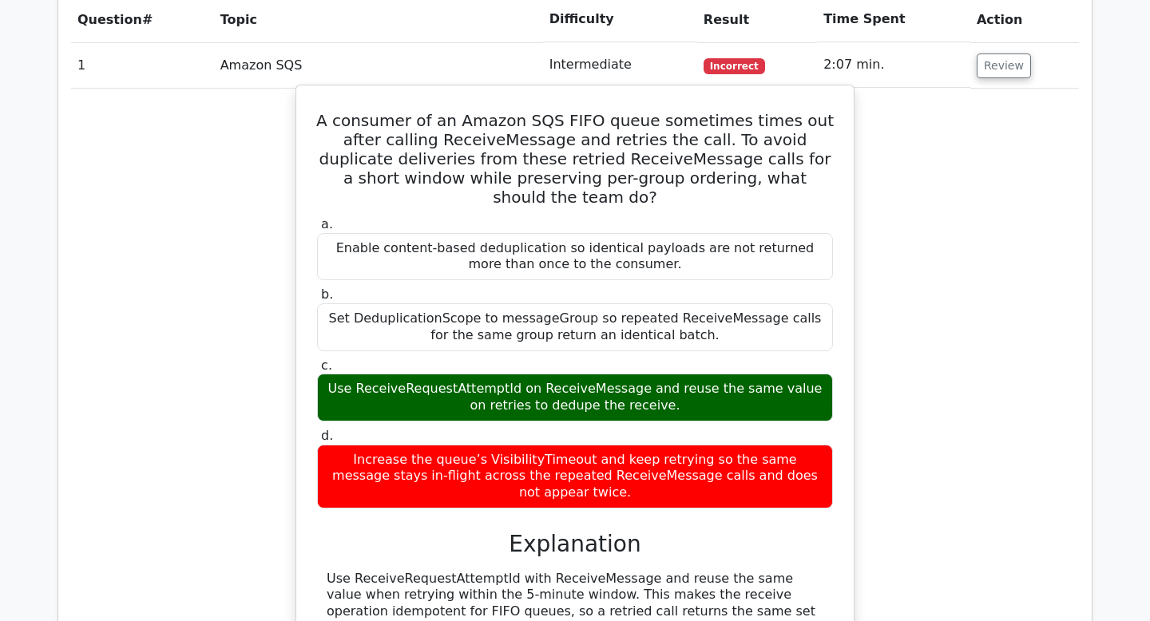
click at [453, 374] on div "Use ReceiveRequestAttemptId on ReceiveMessage and reuse the same value on retri…" at bounding box center [575, 398] width 516 height 48
copy div "ReceiveRequestAttemptId"
